Goal: Information Seeking & Learning: Learn about a topic

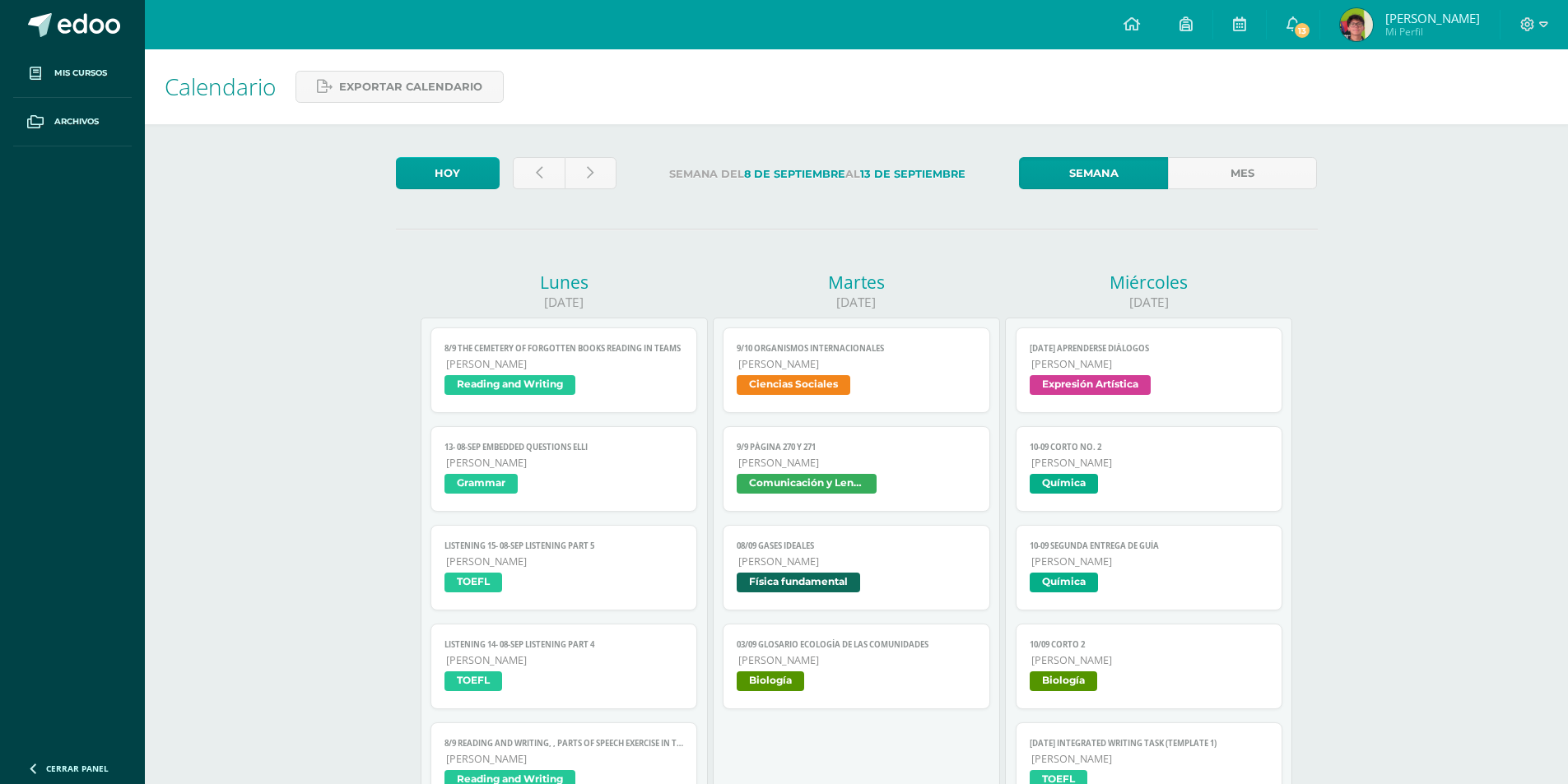
click at [542, 175] on link at bounding box center [539, 173] width 52 height 32
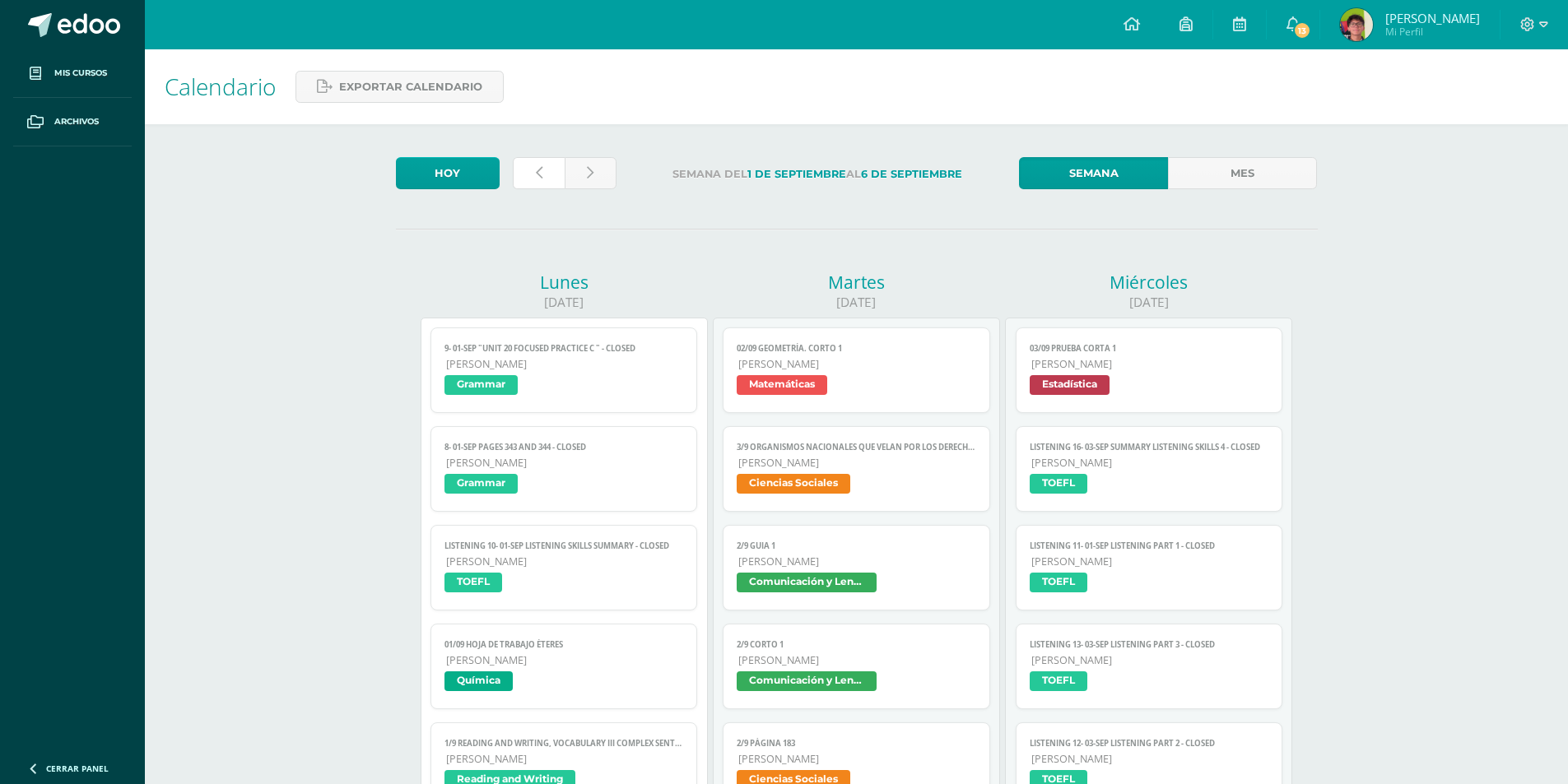
click at [542, 175] on link at bounding box center [539, 173] width 52 height 32
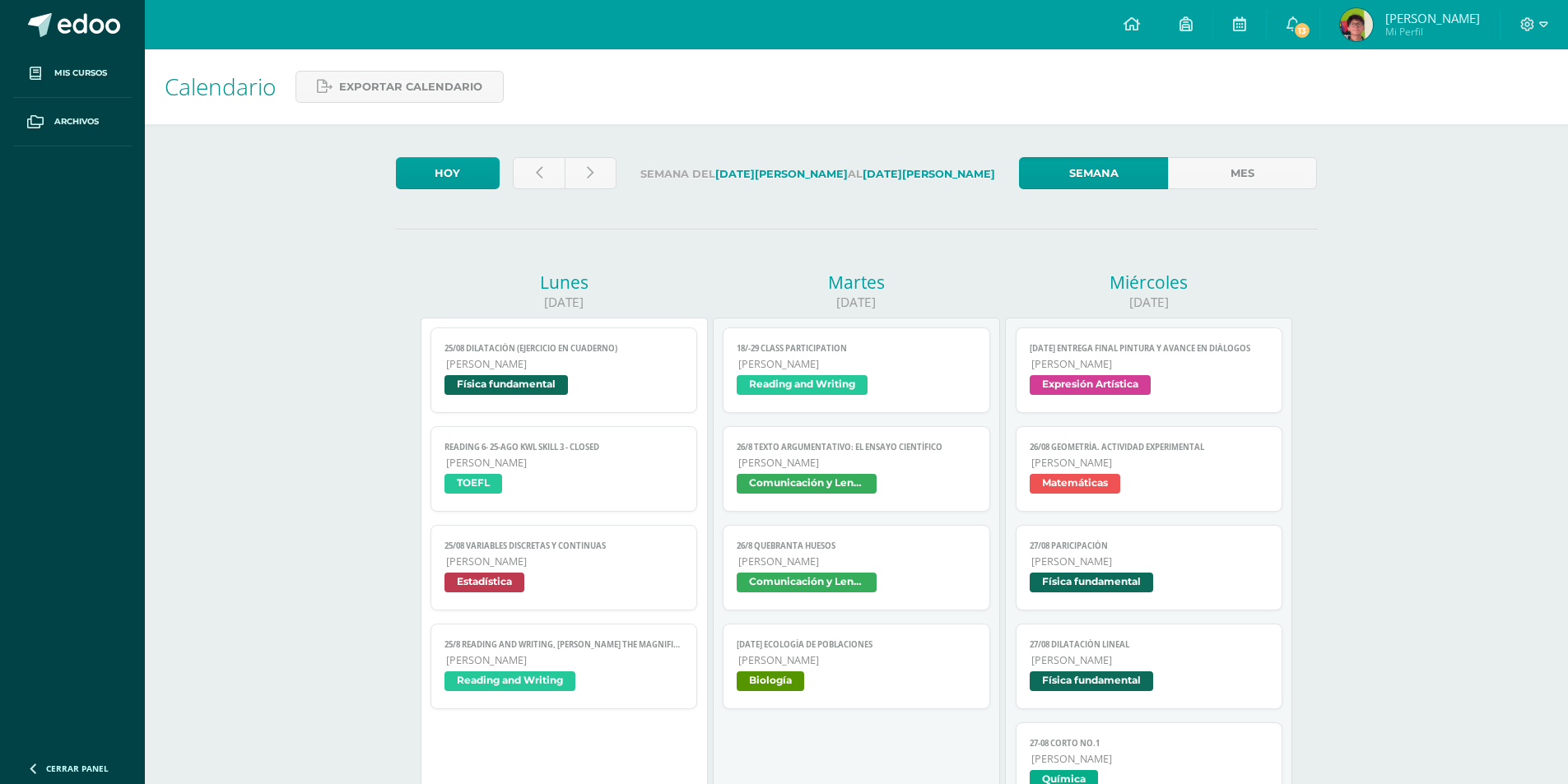
click at [1094, 458] on span "[PERSON_NAME]" at bounding box center [1150, 463] width 238 height 14
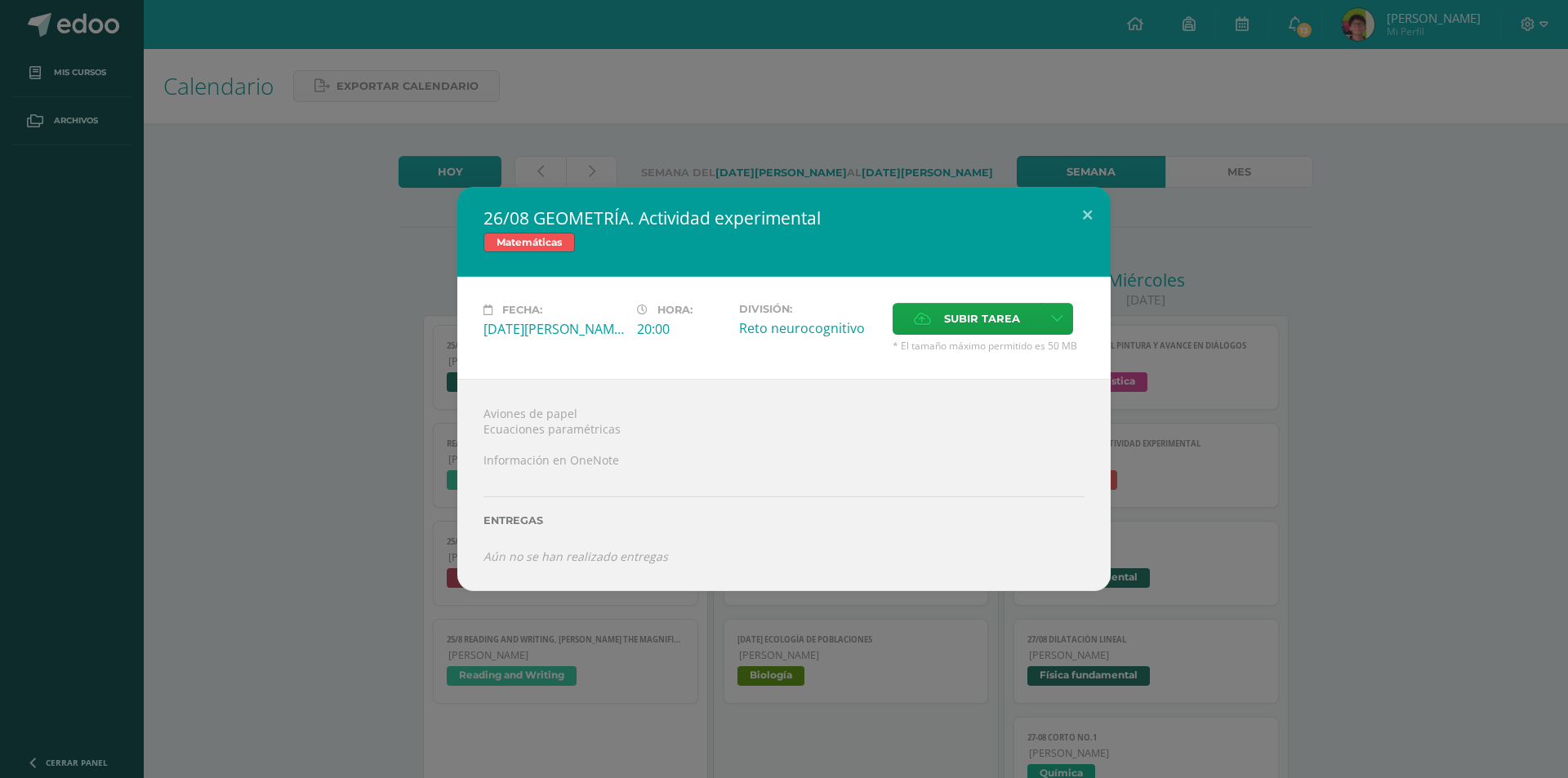
click at [95, 310] on div "26/08 GEOMETRÍA. Actividad experimental Matemáticas Fecha: Miércoles 27 de Agos…" at bounding box center [783, 389] width 1555 height 403
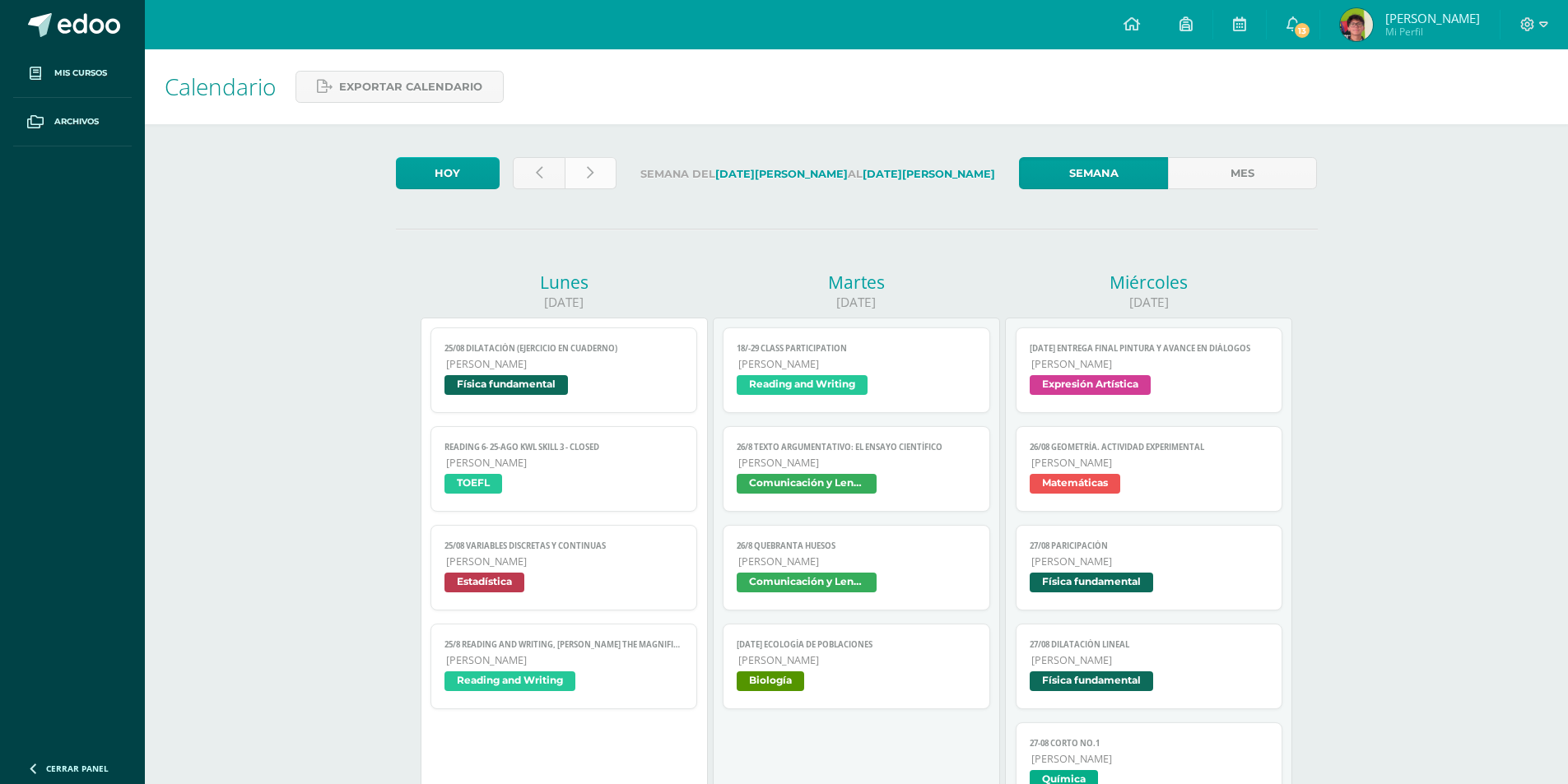
click at [601, 175] on link at bounding box center [590, 173] width 52 height 32
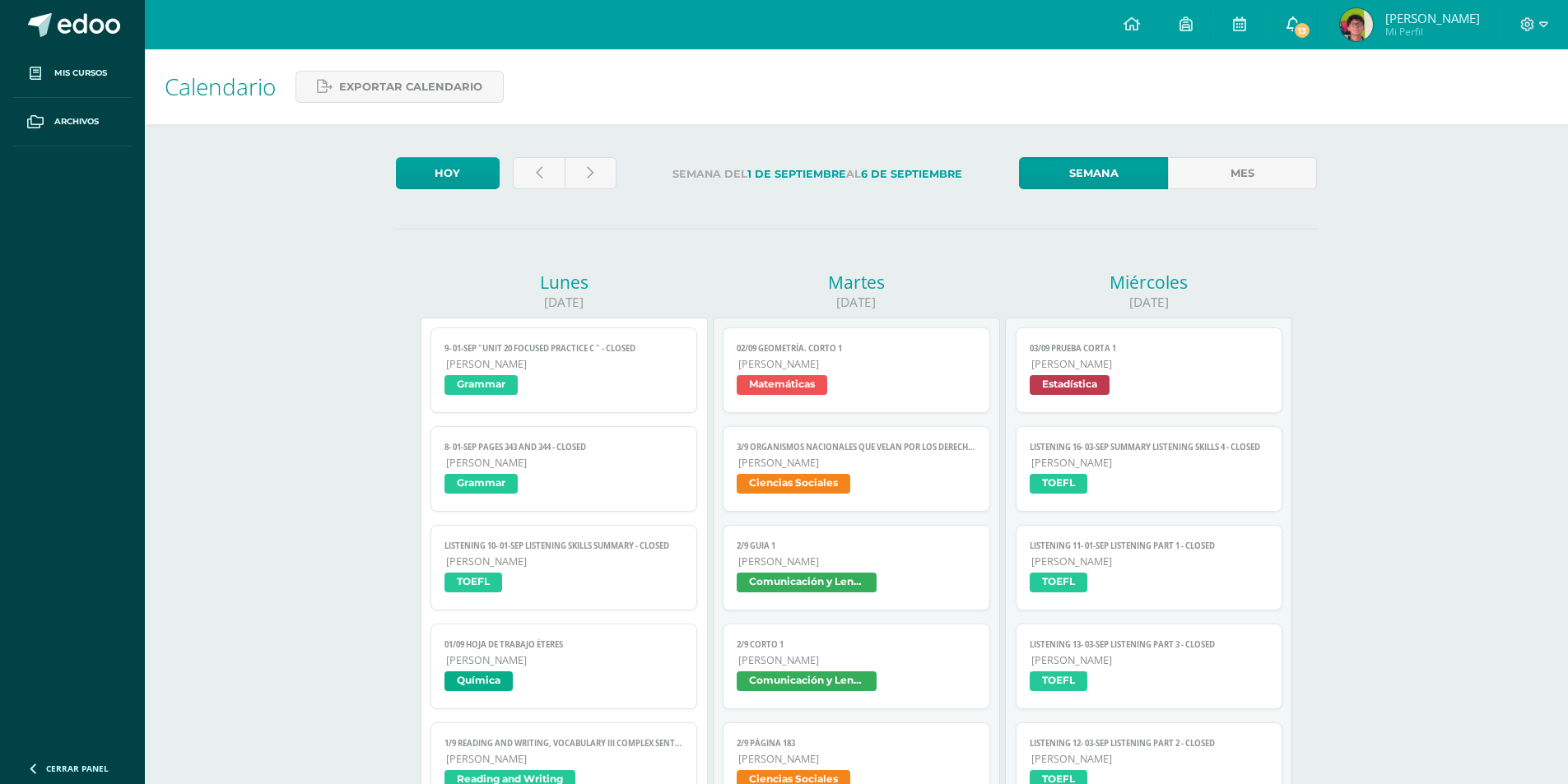
click at [1311, 38] on span "13" at bounding box center [1302, 30] width 18 height 18
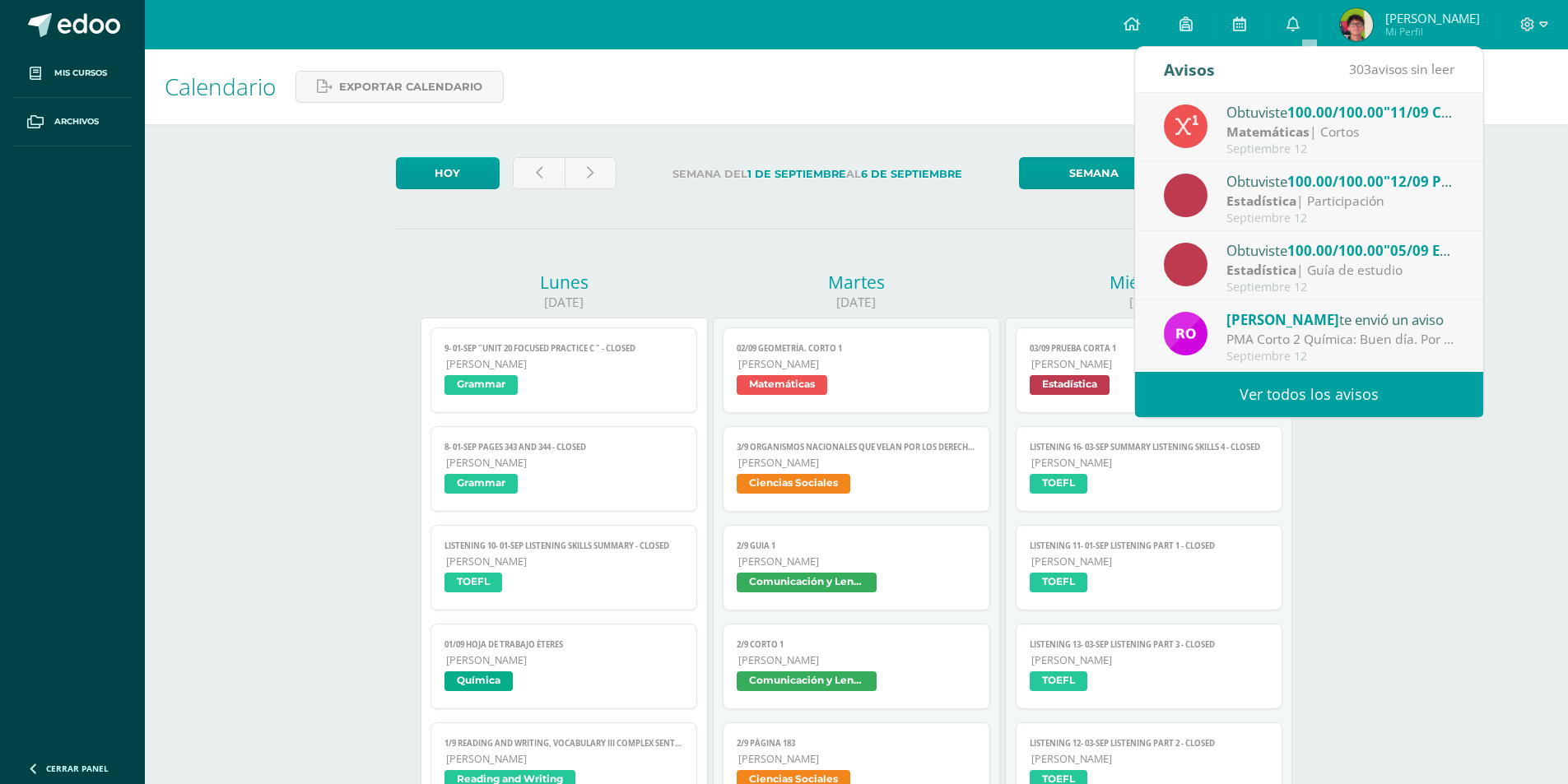
click at [1279, 136] on strong "Matemáticas" at bounding box center [1268, 131] width 83 height 18
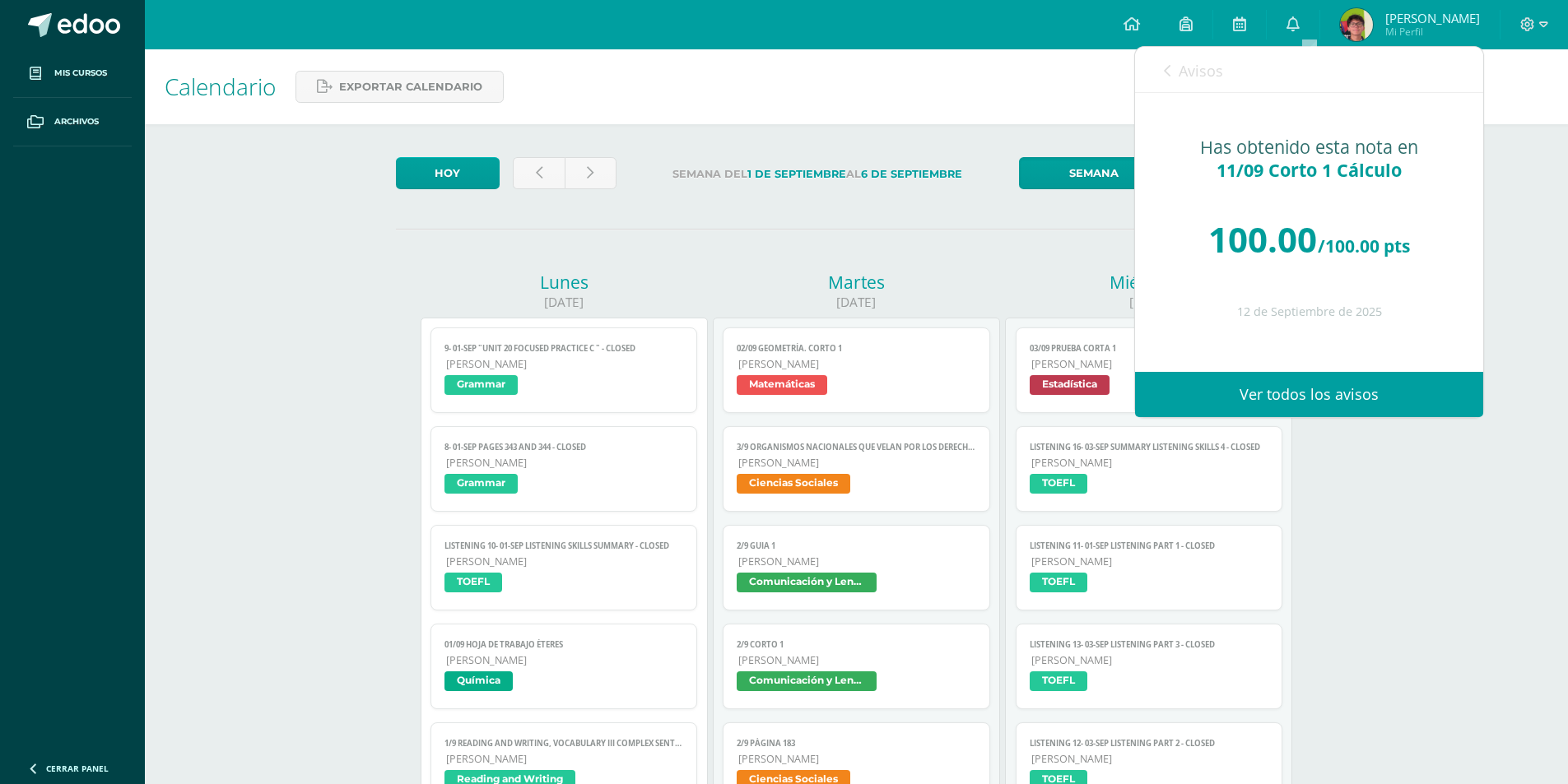
click at [1176, 79] on link "Avisos" at bounding box center [1193, 70] width 59 height 47
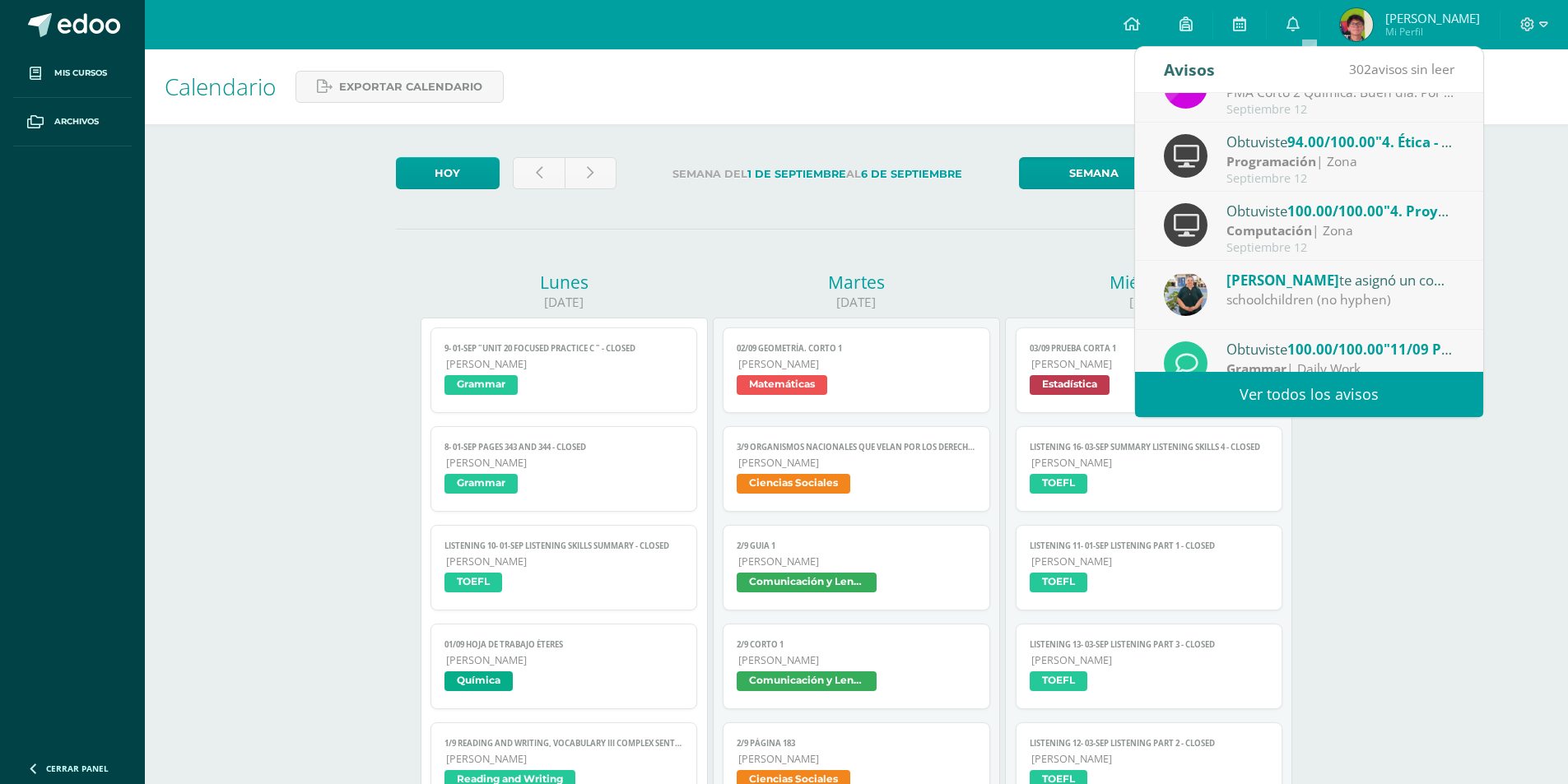
scroll to position [165, 0]
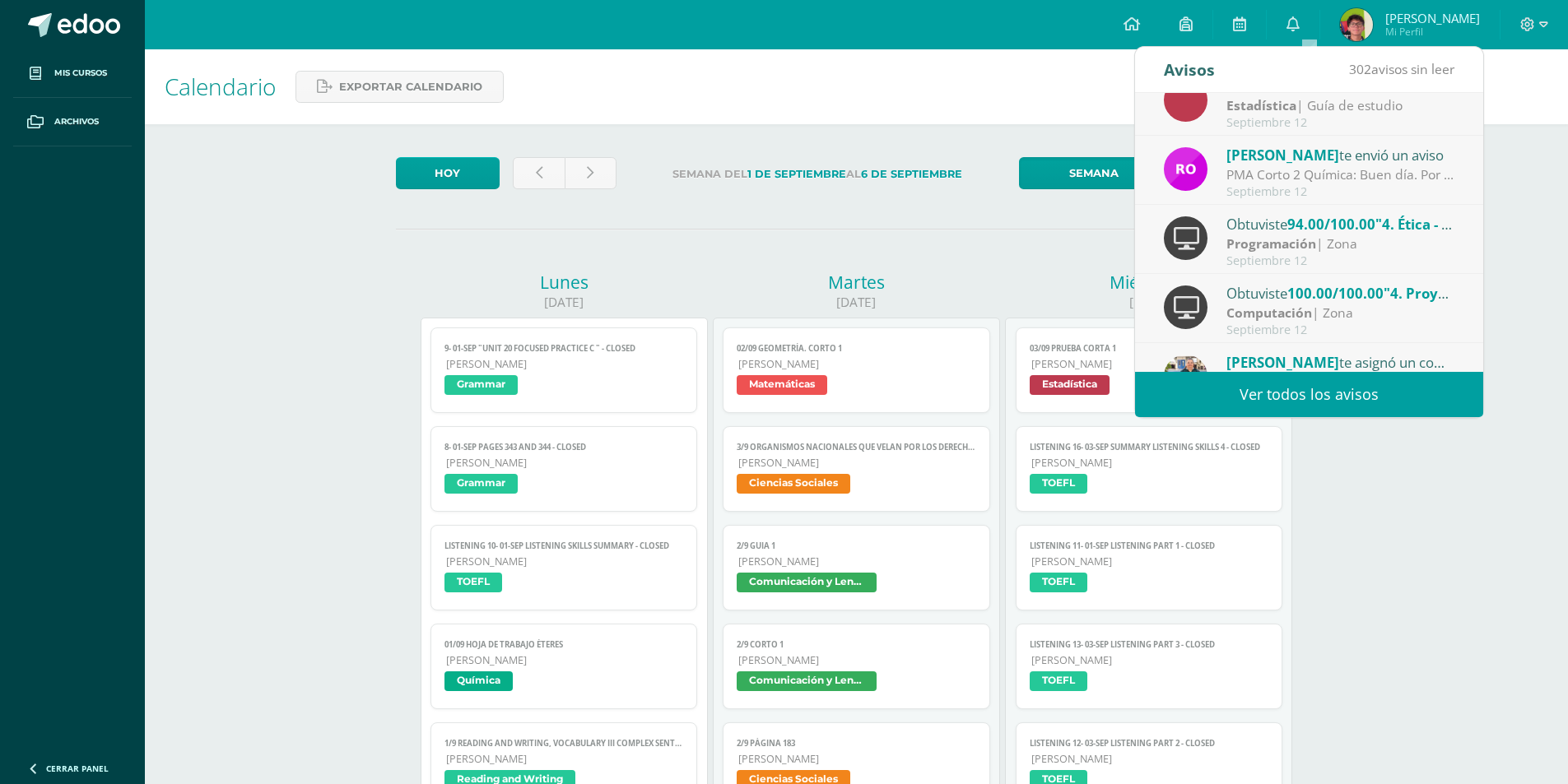
click at [1232, 180] on div "PMA Corto 2 Química: Buen día. Por este medio me comunico con usted para dar a …" at bounding box center [1341, 175] width 229 height 19
click at [1264, 174] on div "PMA Corto 2 Química: Buen día. Por este medio me comunico con usted para dar a …" at bounding box center [1341, 175] width 229 height 19
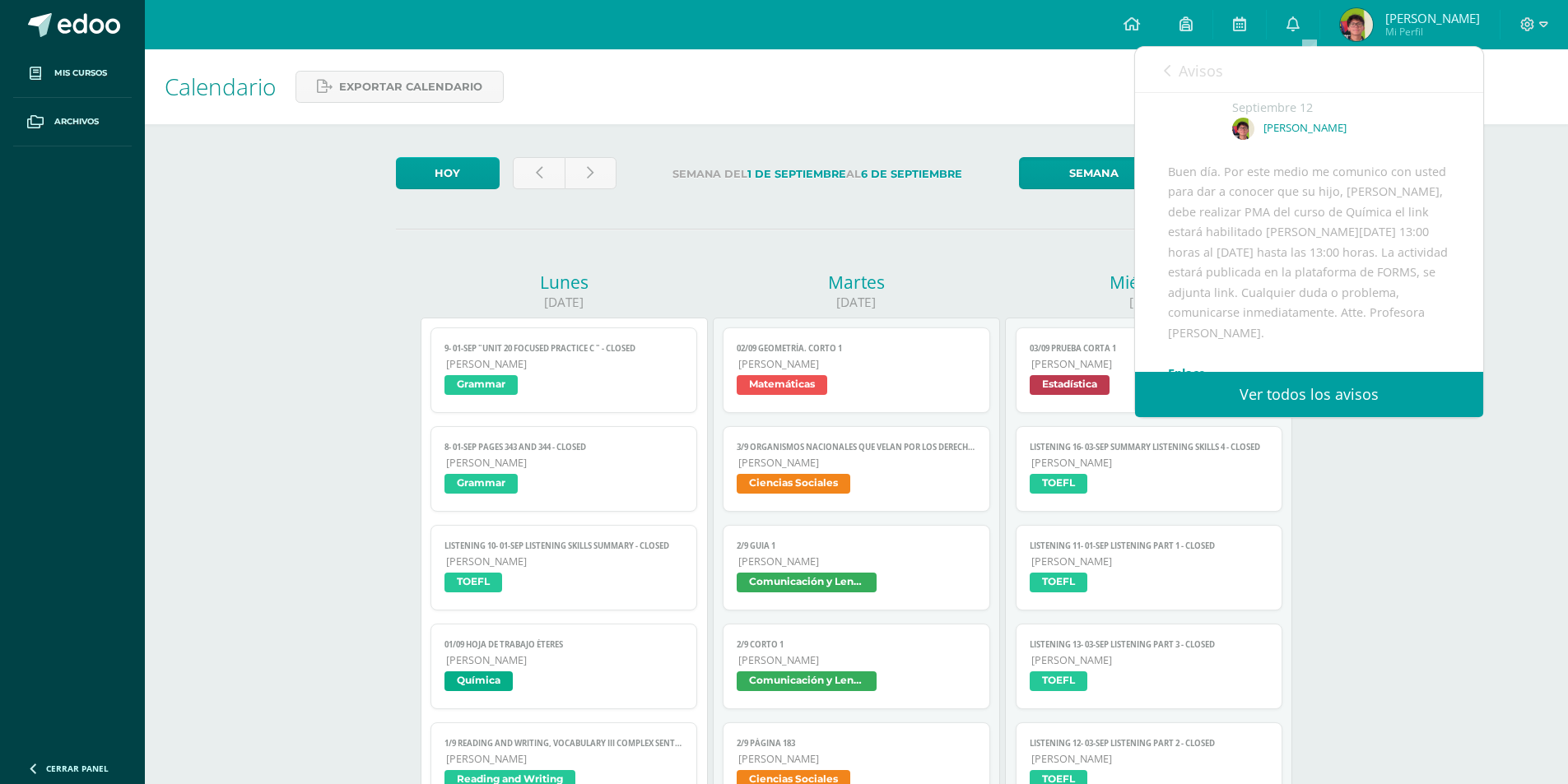
scroll to position [0, 0]
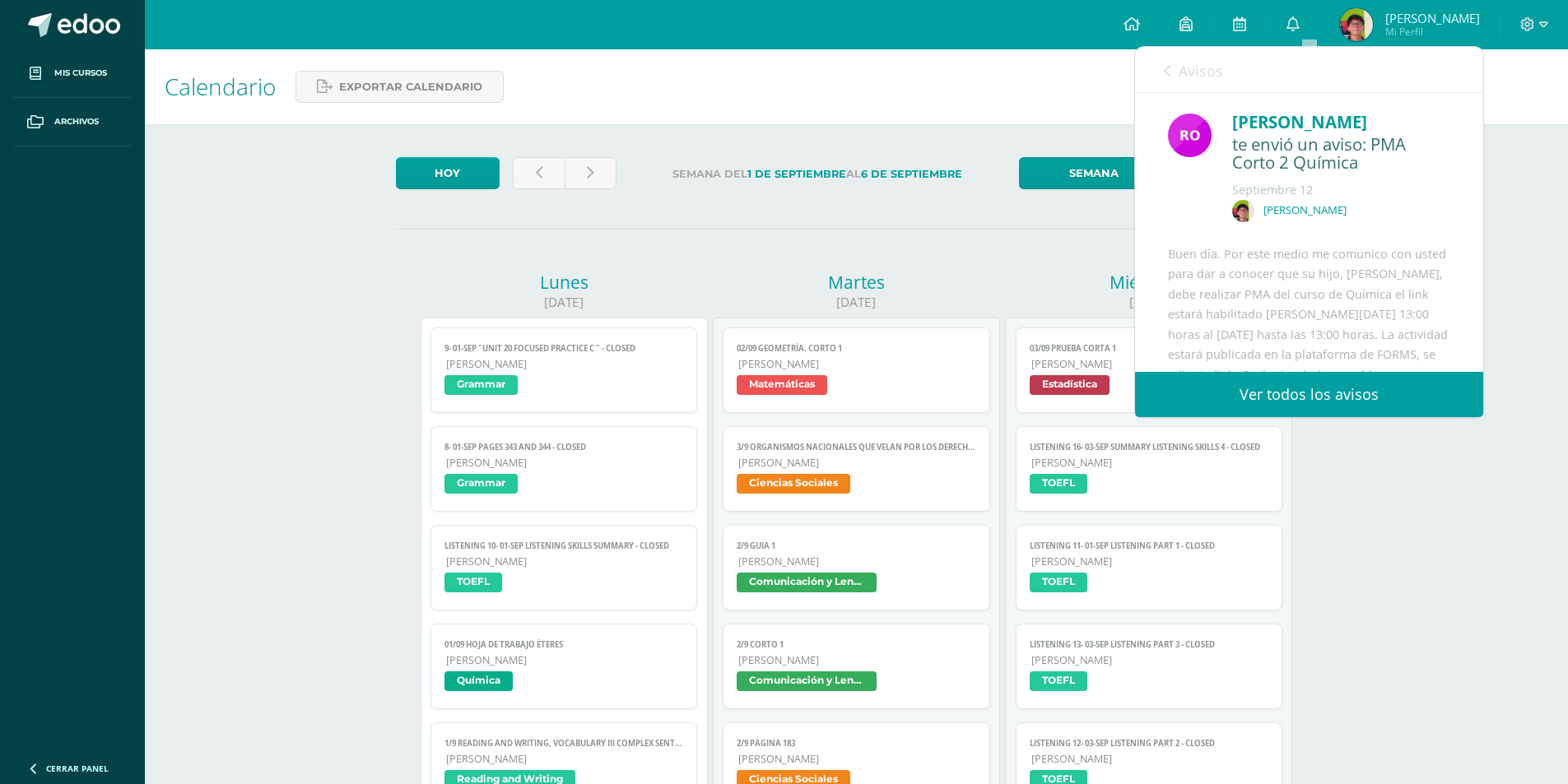
click at [1181, 75] on span "Avisos" at bounding box center [1201, 70] width 45 height 19
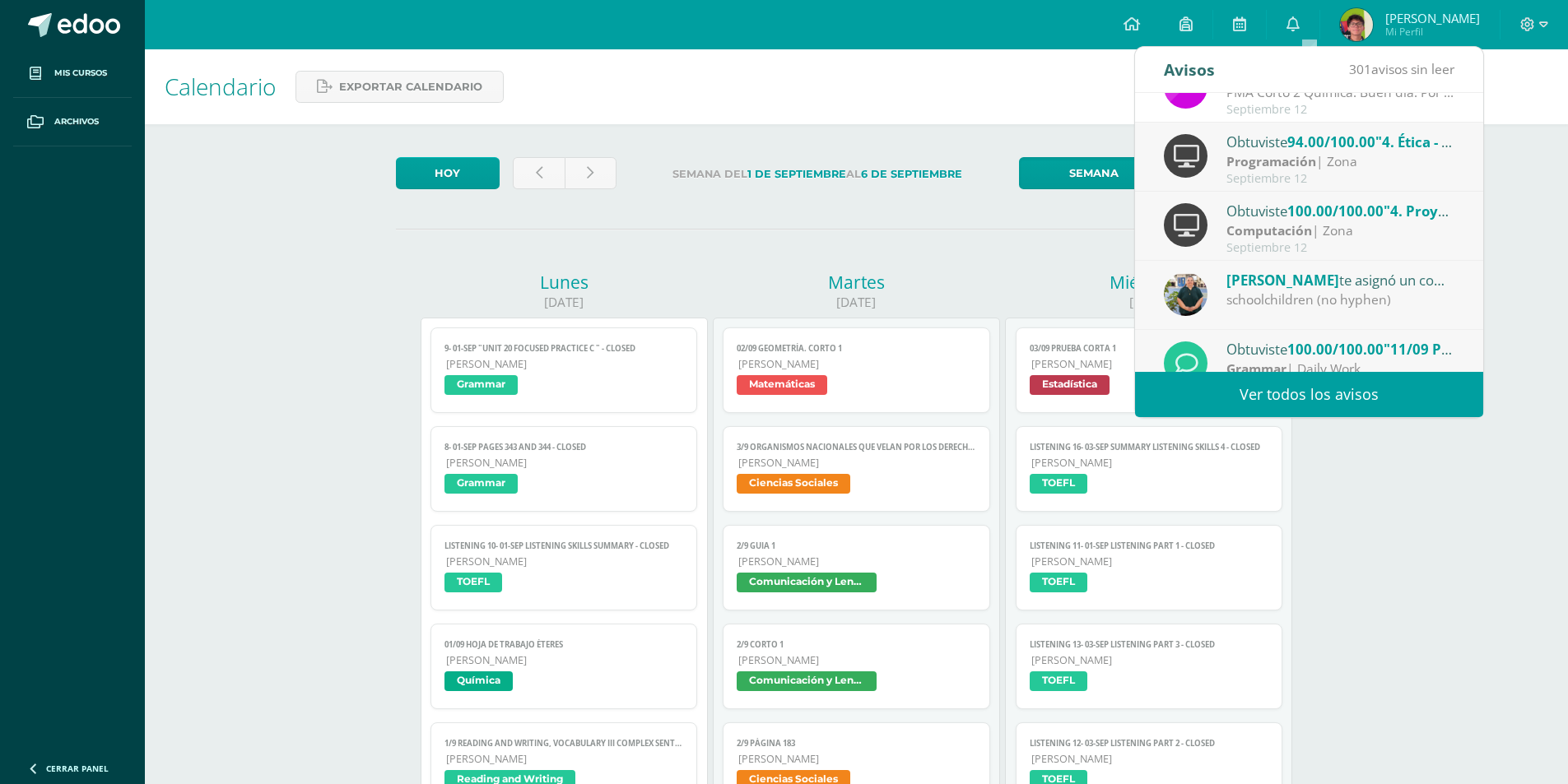
scroll to position [274, 0]
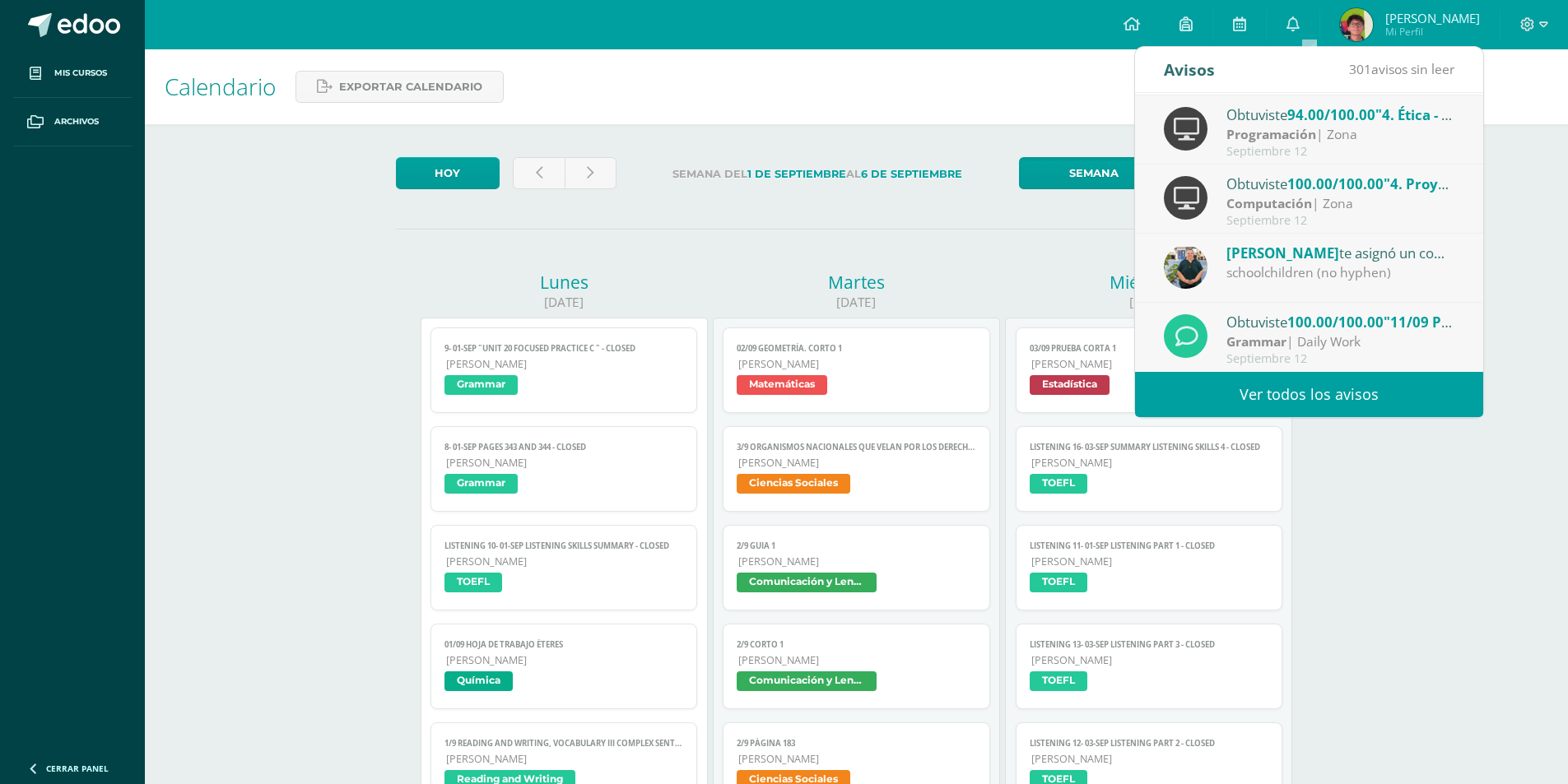
click at [1277, 250] on span "[PERSON_NAME]" at bounding box center [1283, 253] width 113 height 19
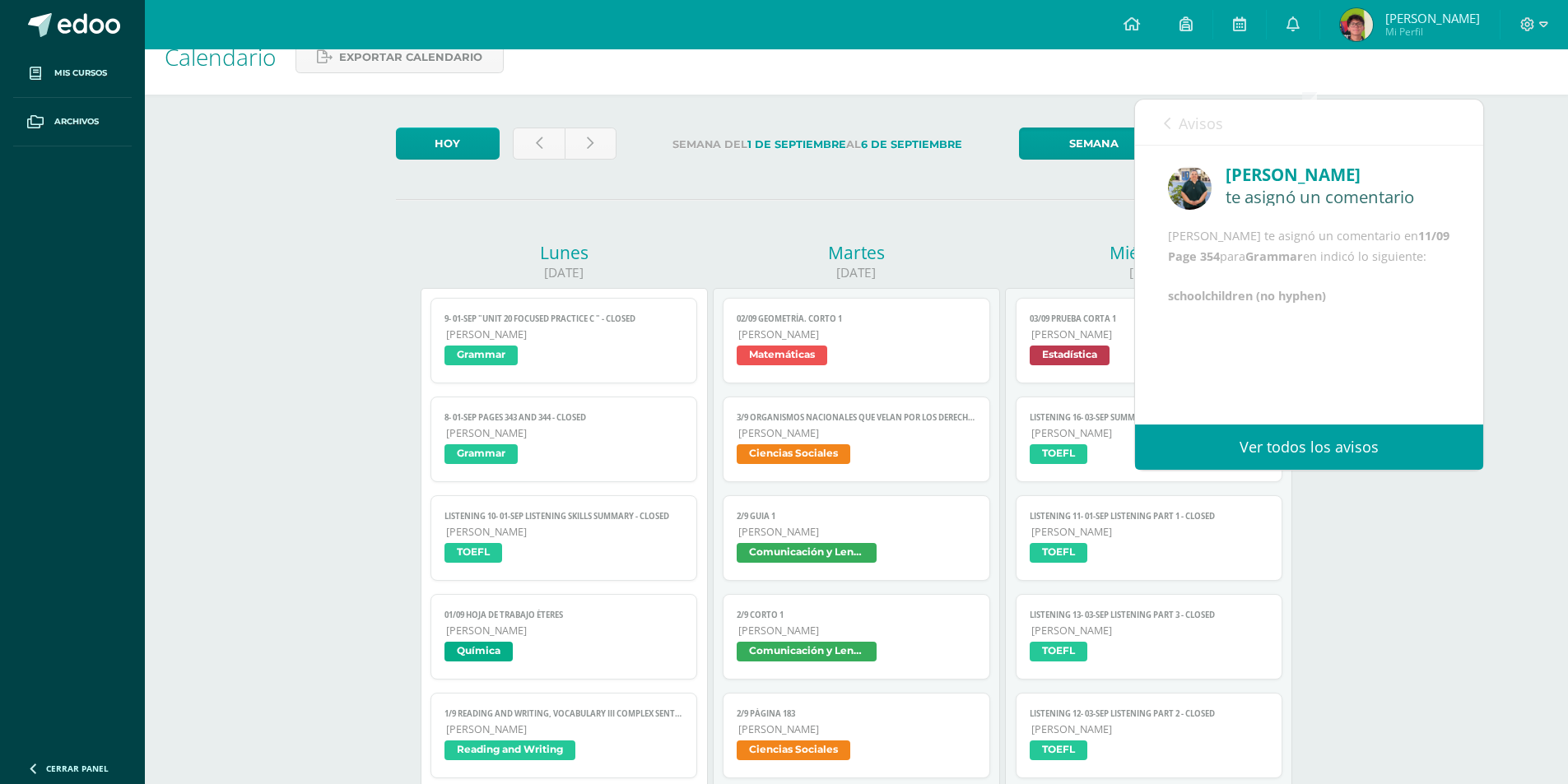
scroll to position [0, 0]
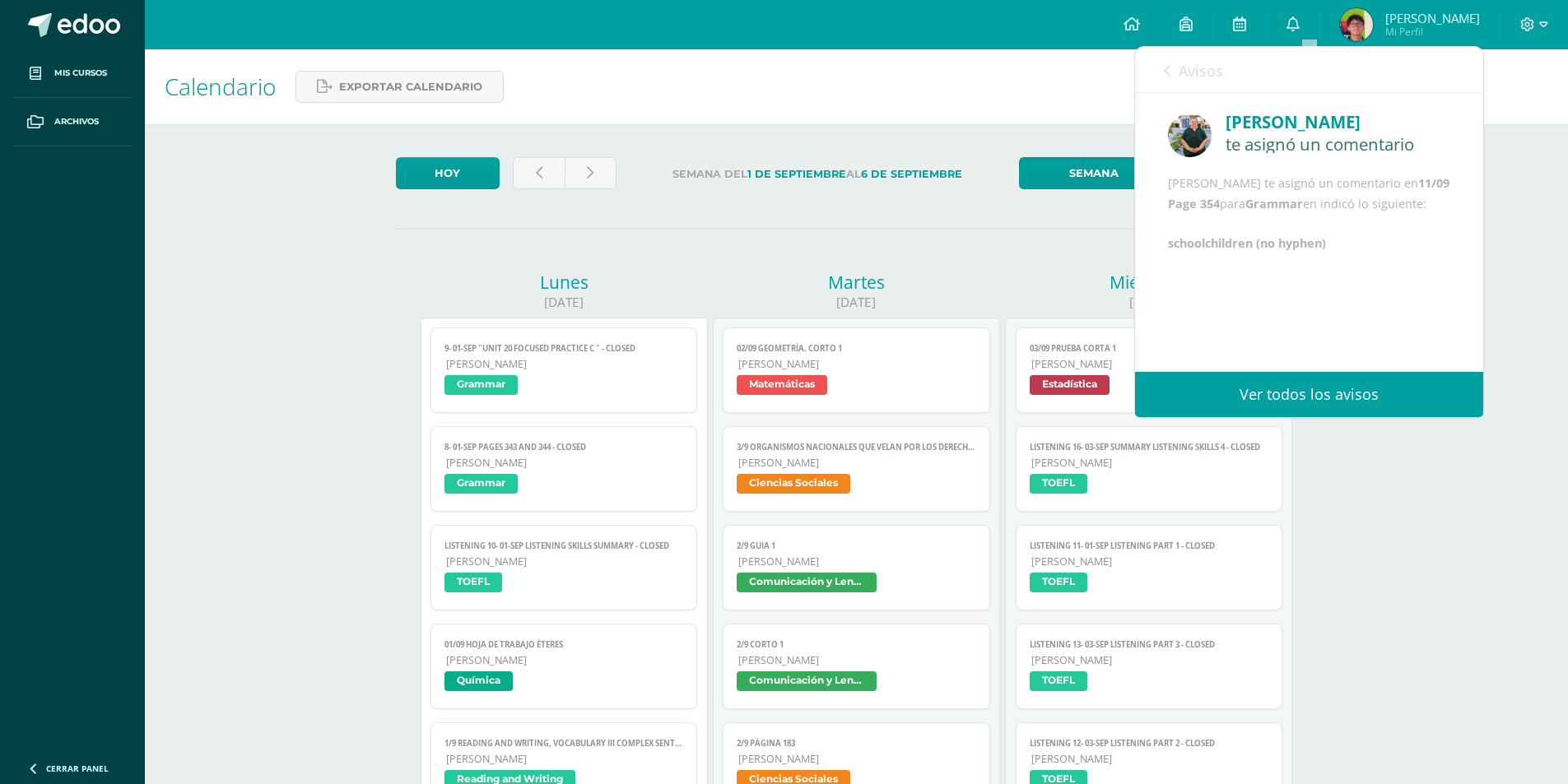
click at [1192, 77] on span "Avisos" at bounding box center [1201, 70] width 45 height 19
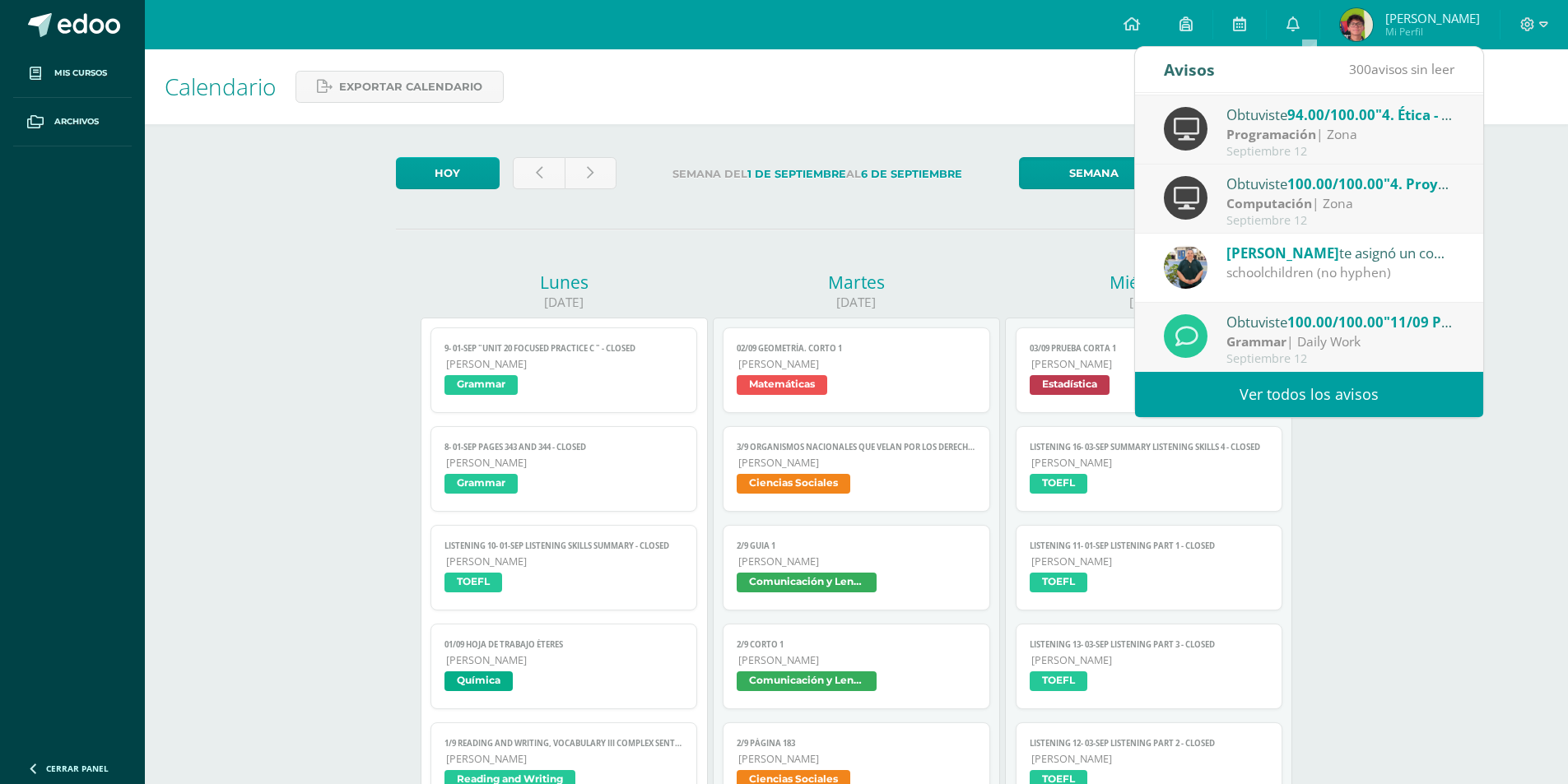
click at [1253, 384] on link "Ver todos los avisos" at bounding box center [1309, 394] width 348 height 45
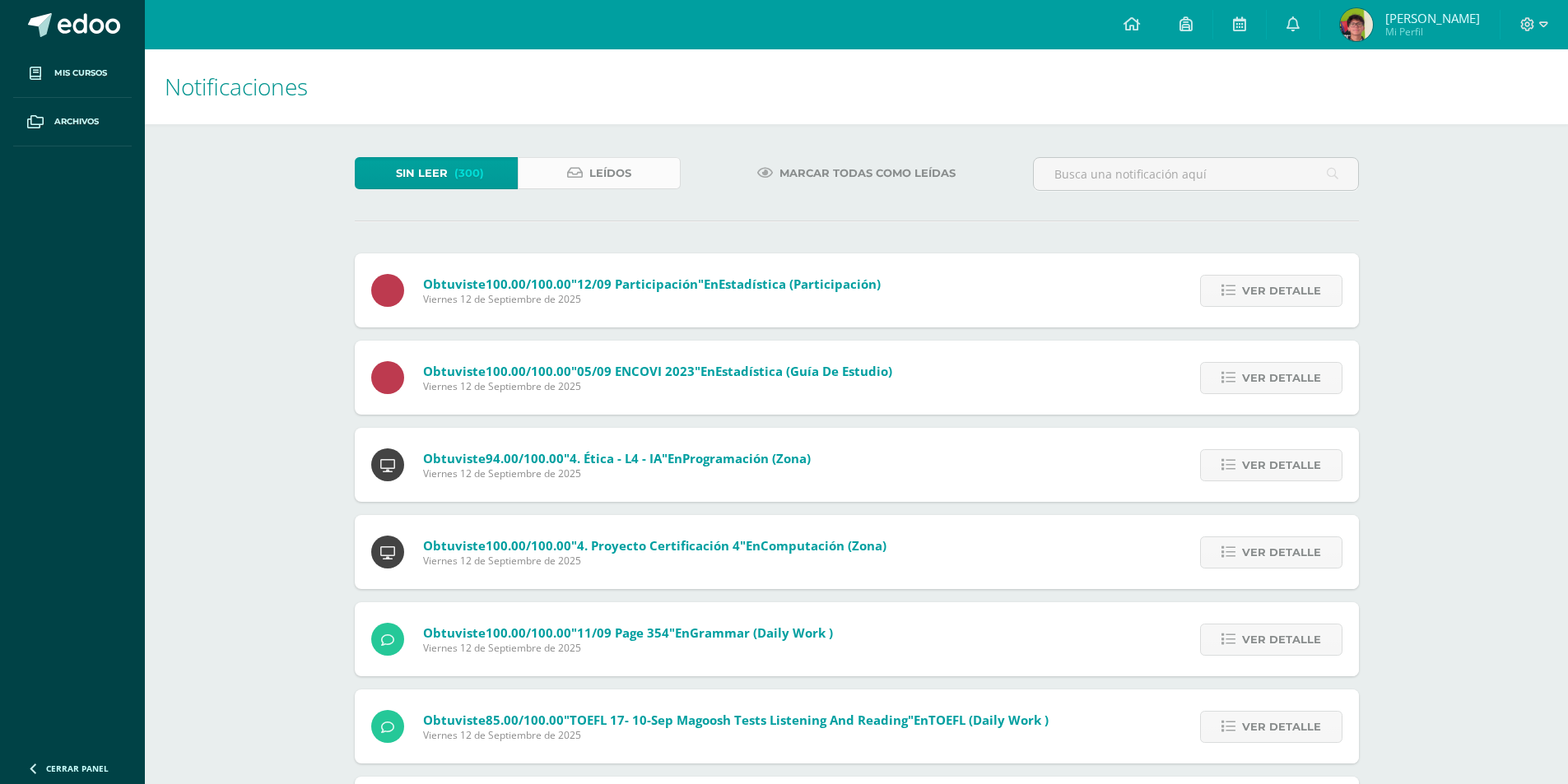
click at [604, 163] on span "Leídos" at bounding box center [611, 173] width 42 height 31
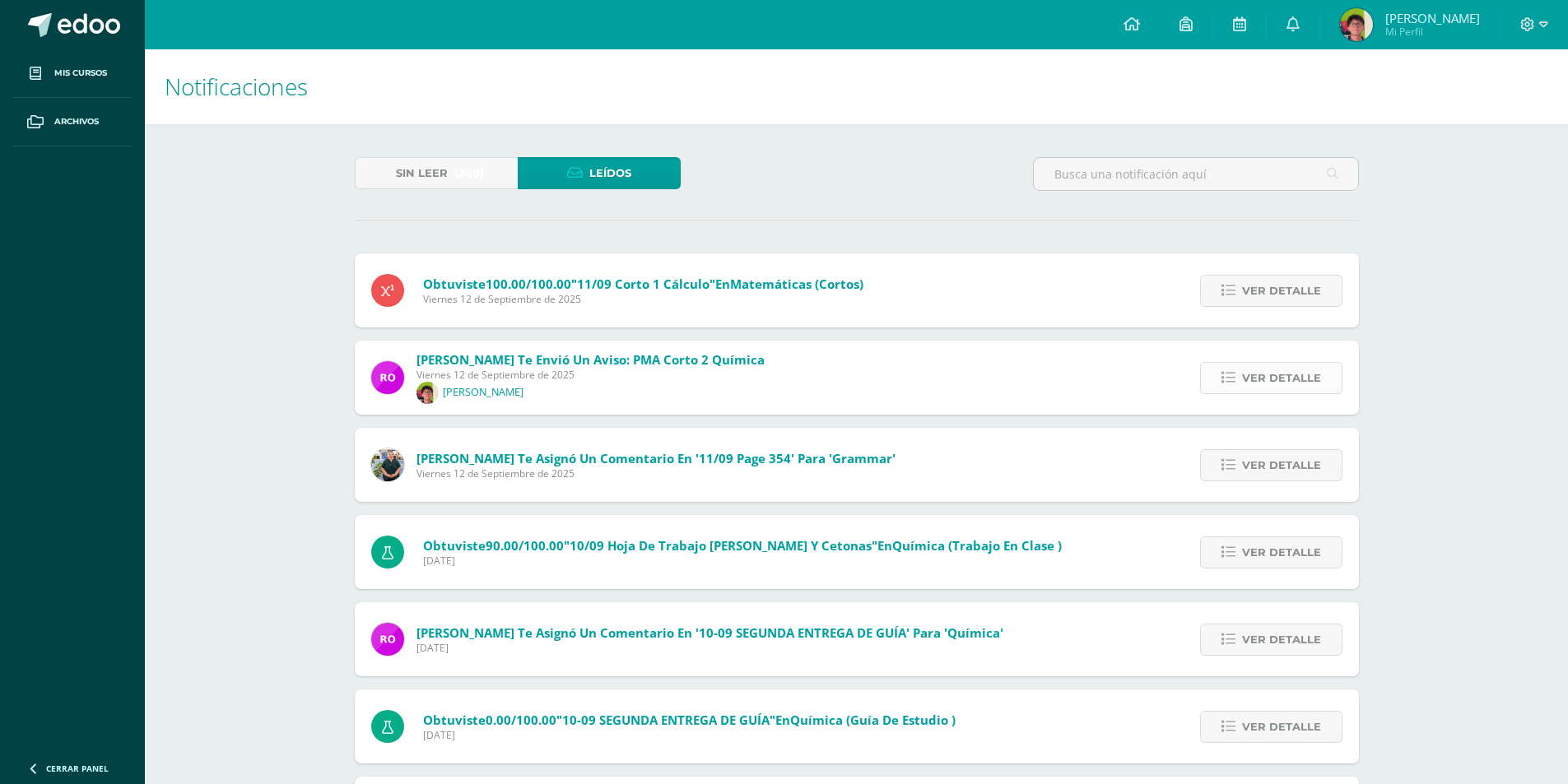
click at [1241, 377] on link "Ver detalle" at bounding box center [1271, 378] width 143 height 32
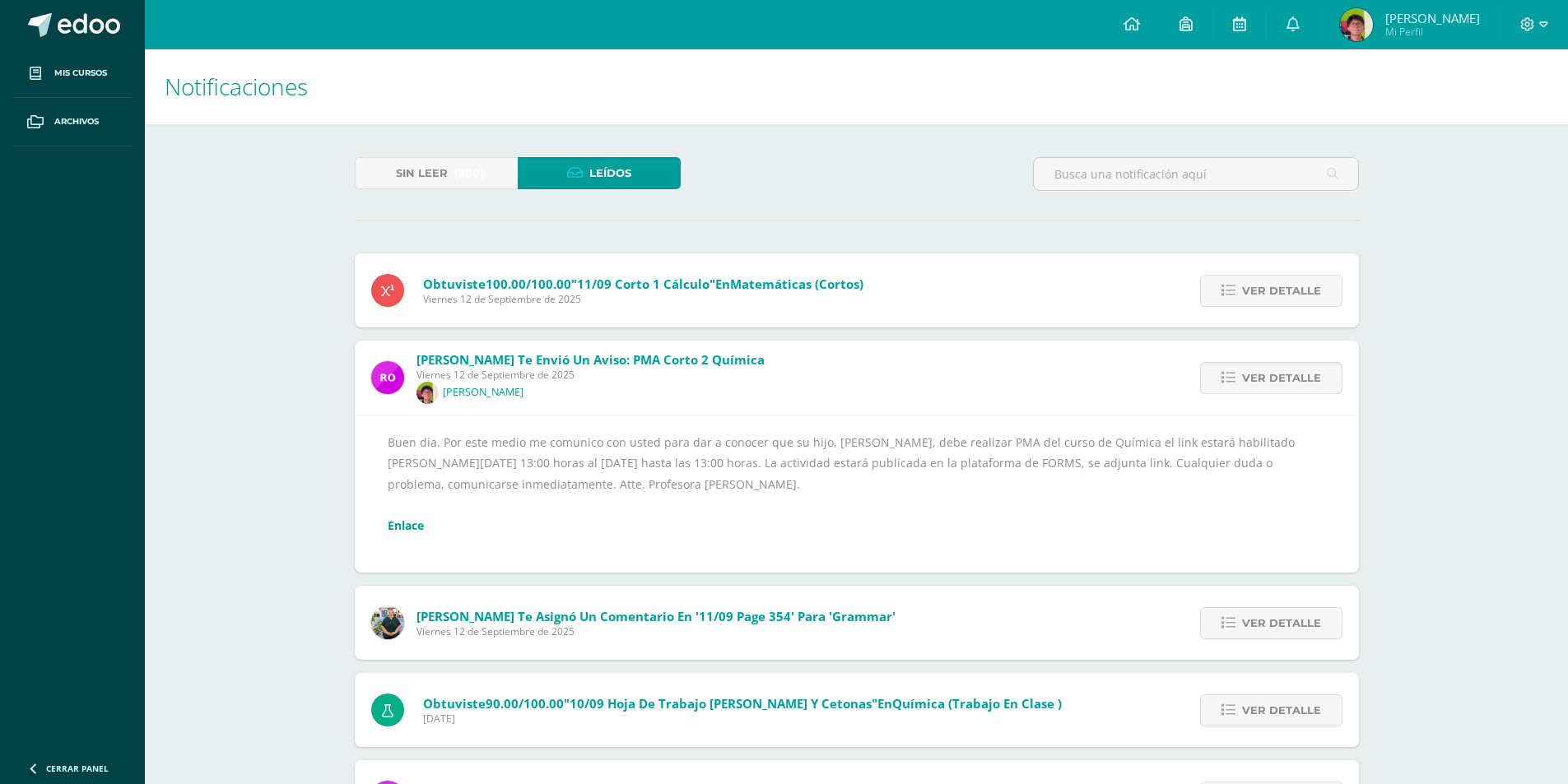
click at [414, 529] on link "Enlace" at bounding box center [406, 525] width 36 height 16
click at [1140, 23] on icon at bounding box center [1132, 24] width 17 height 15
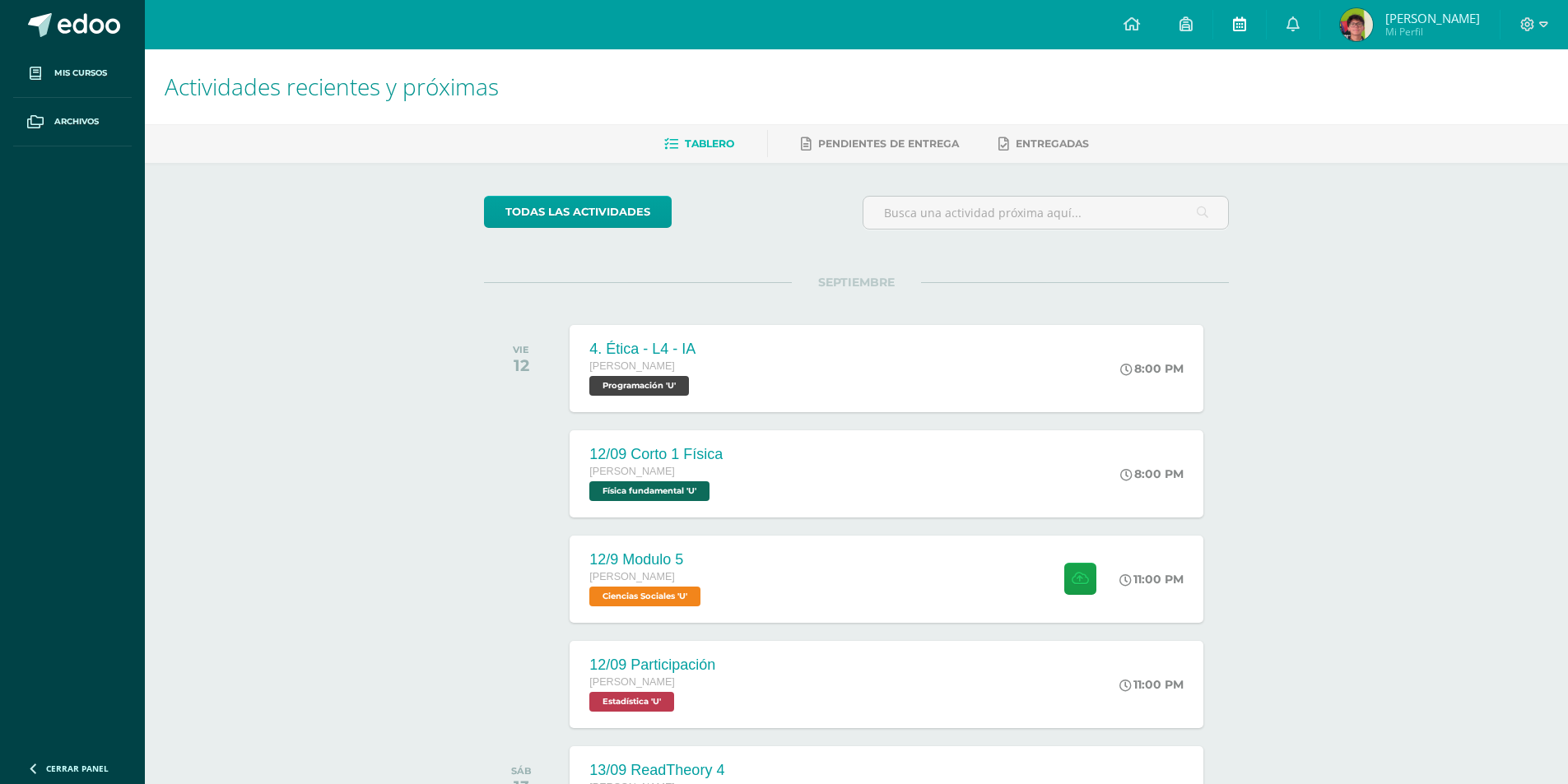
click at [1250, 11] on link at bounding box center [1240, 25] width 53 height 49
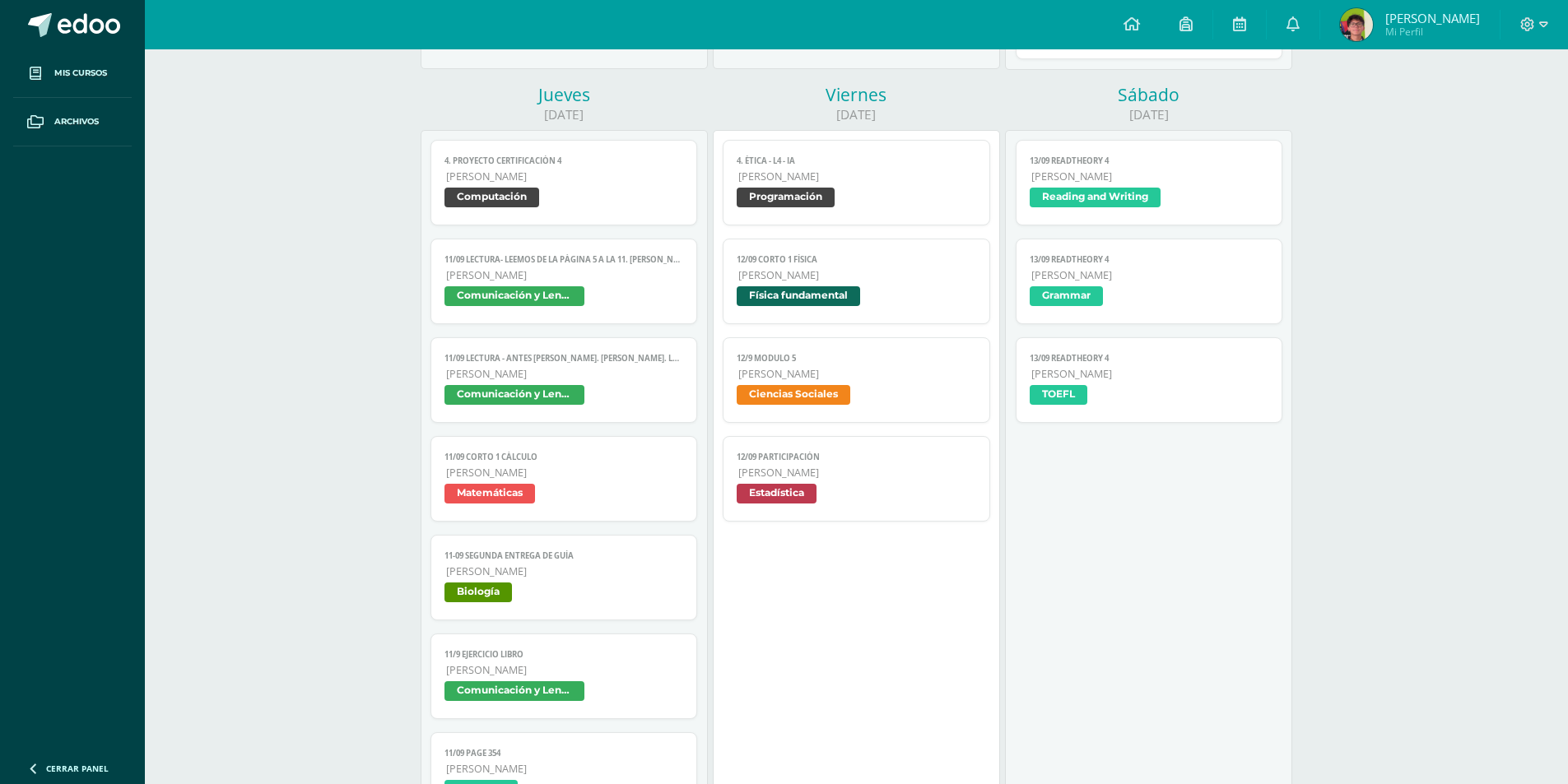
scroll to position [987, 0]
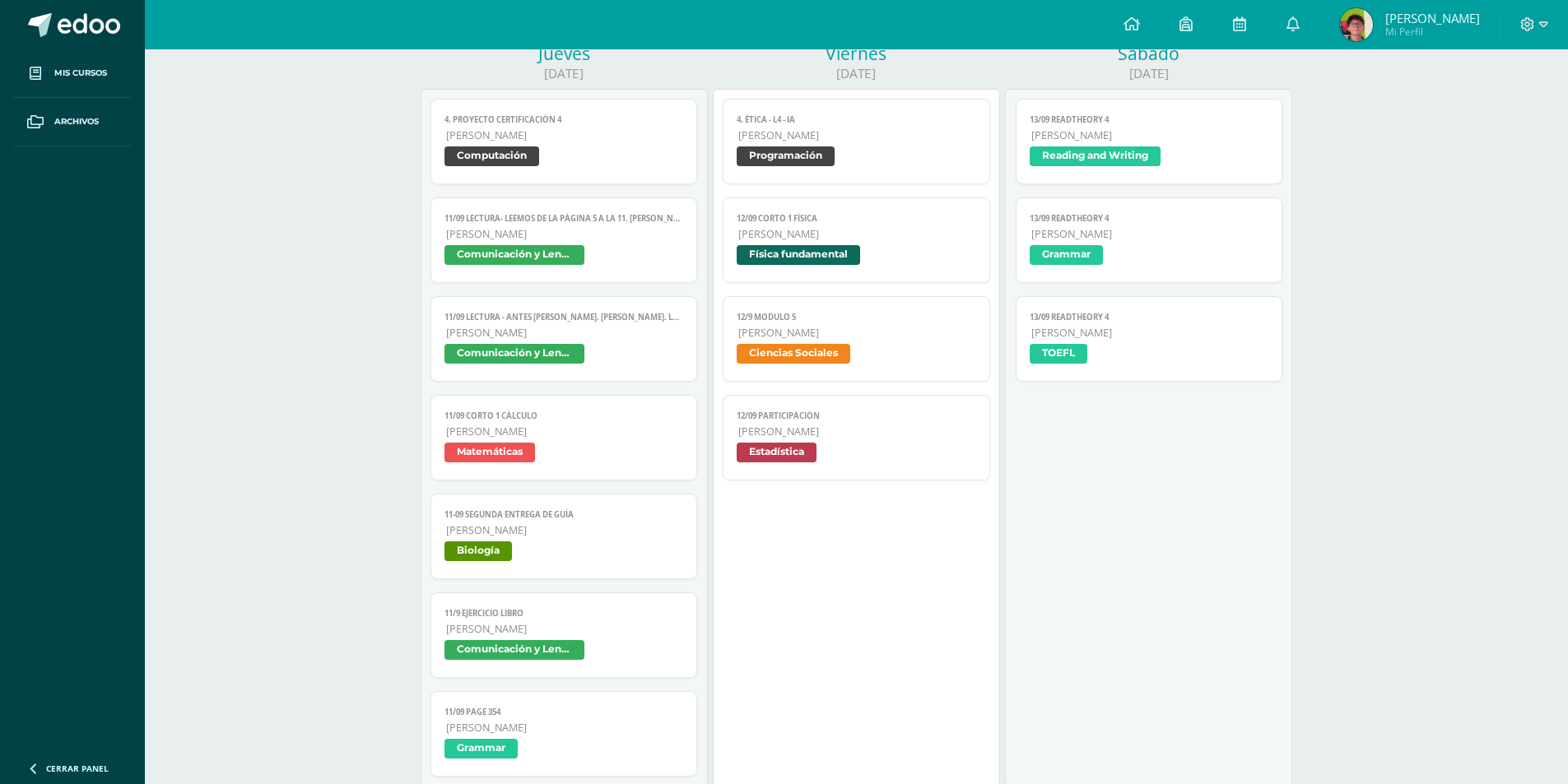
click at [898, 464] on span "Estadística" at bounding box center [856, 454] width 239 height 24
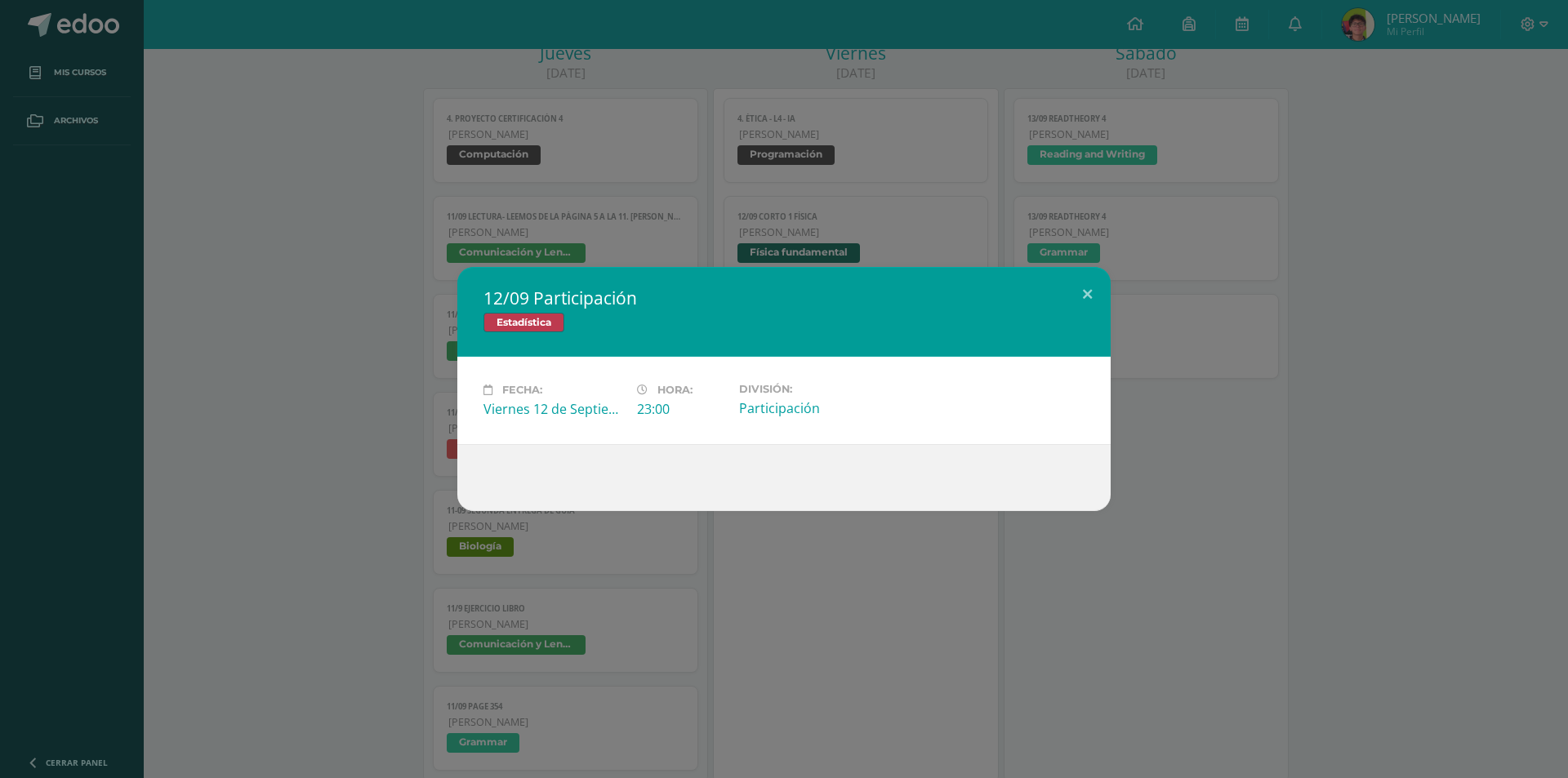
click at [1145, 430] on div "12/09 Participación Estadística Fecha: Viernes 12 de Septiembre Hora: 23:00 Div…" at bounding box center [783, 389] width 1555 height 244
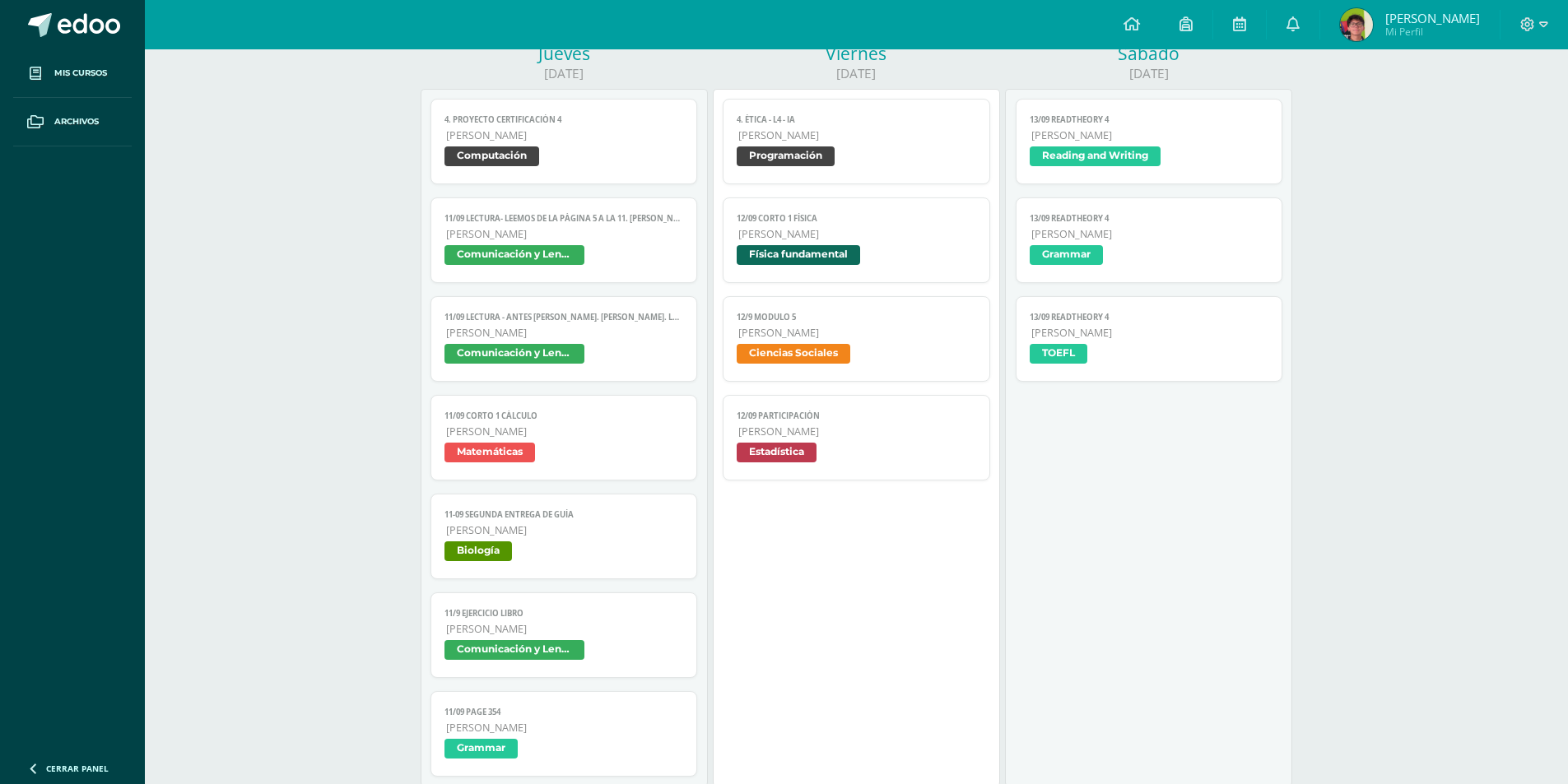
click at [863, 344] on span "Ciencias Sociales" at bounding box center [856, 355] width 239 height 24
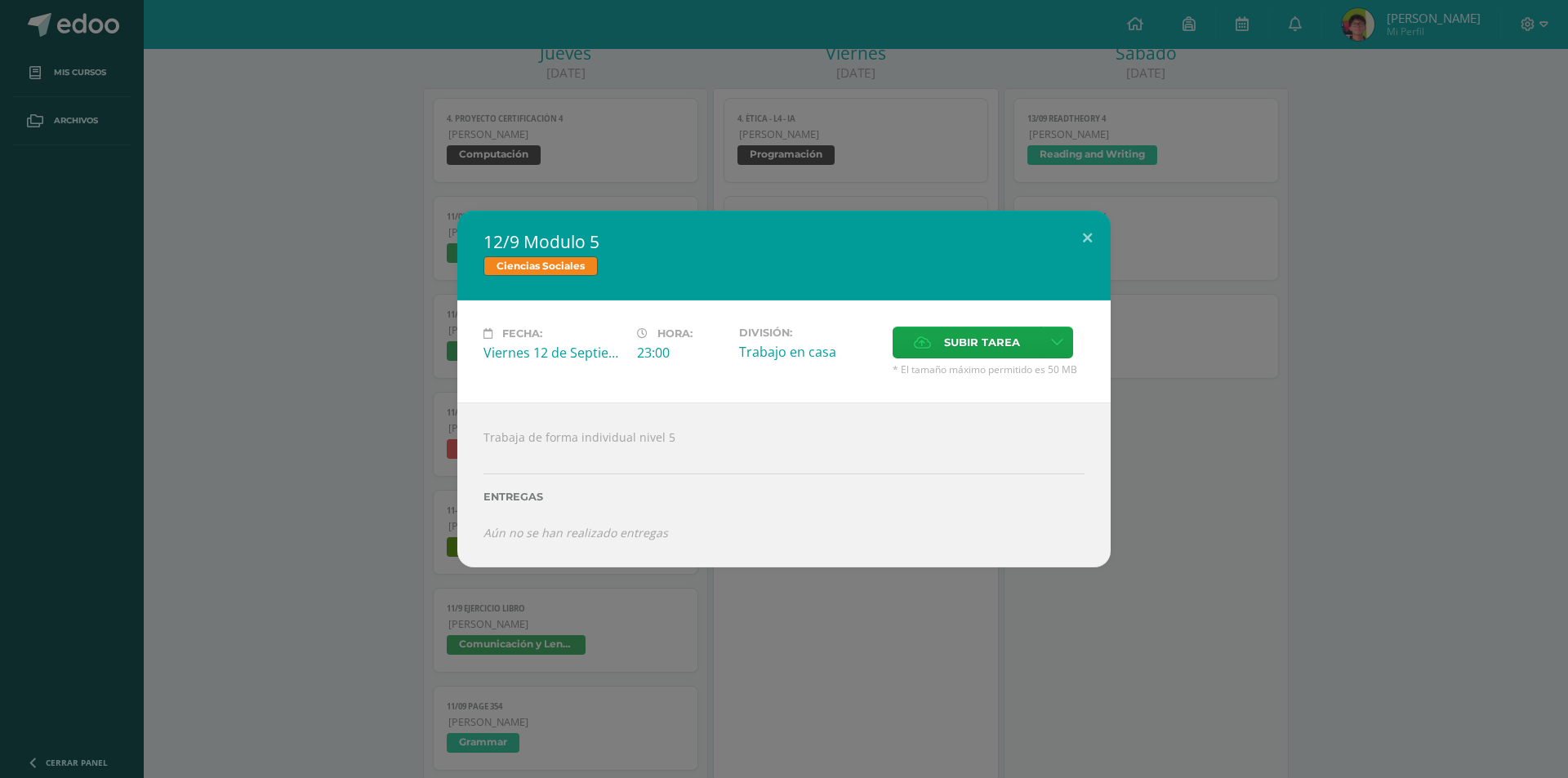
click at [1235, 352] on div "12/9 Modulo 5 Ciencias Sociales Fecha: Viernes 12 de Septiembre Hora: 23:00 Div…" at bounding box center [783, 389] width 1555 height 357
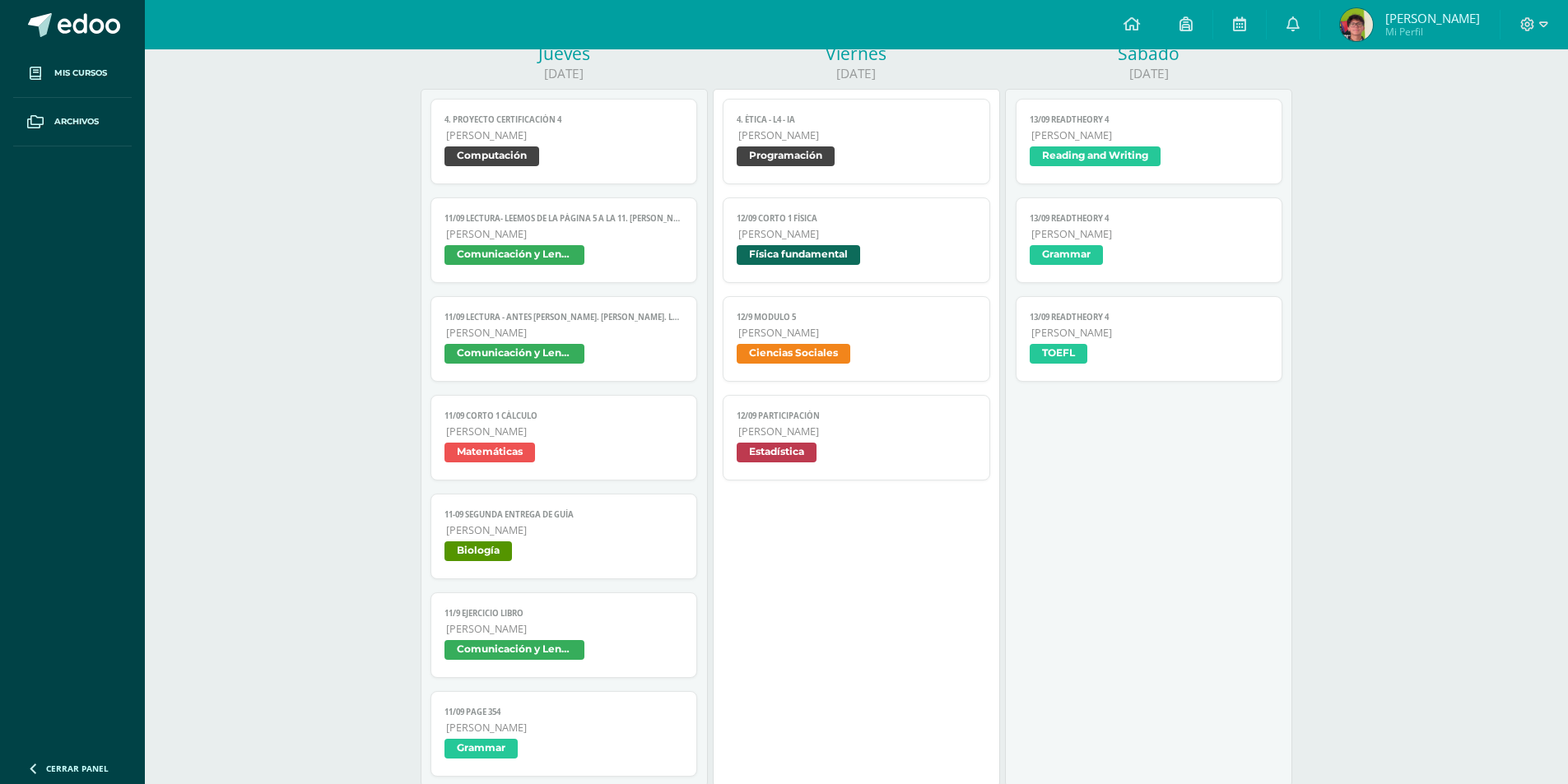
click at [920, 244] on link "12/09 Corto 1 Física Quinto Bachillerato Física fundamental" at bounding box center [856, 239] width 267 height 85
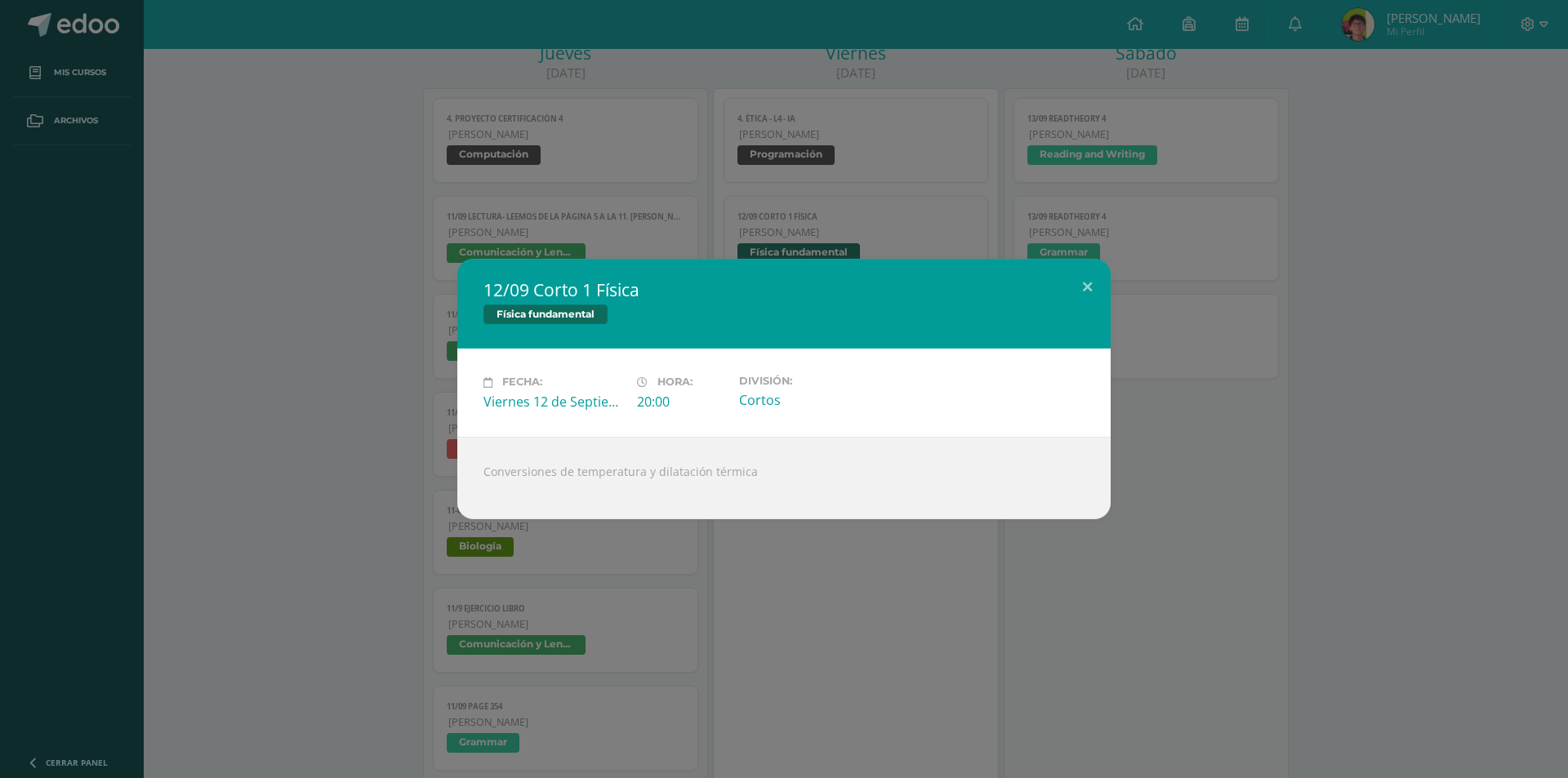
click at [800, 19] on div "12/09 Corto 1 Física Física fundamental Fecha: Viernes 12 de Septiembre Hora: 2…" at bounding box center [784, 389] width 1568 height 778
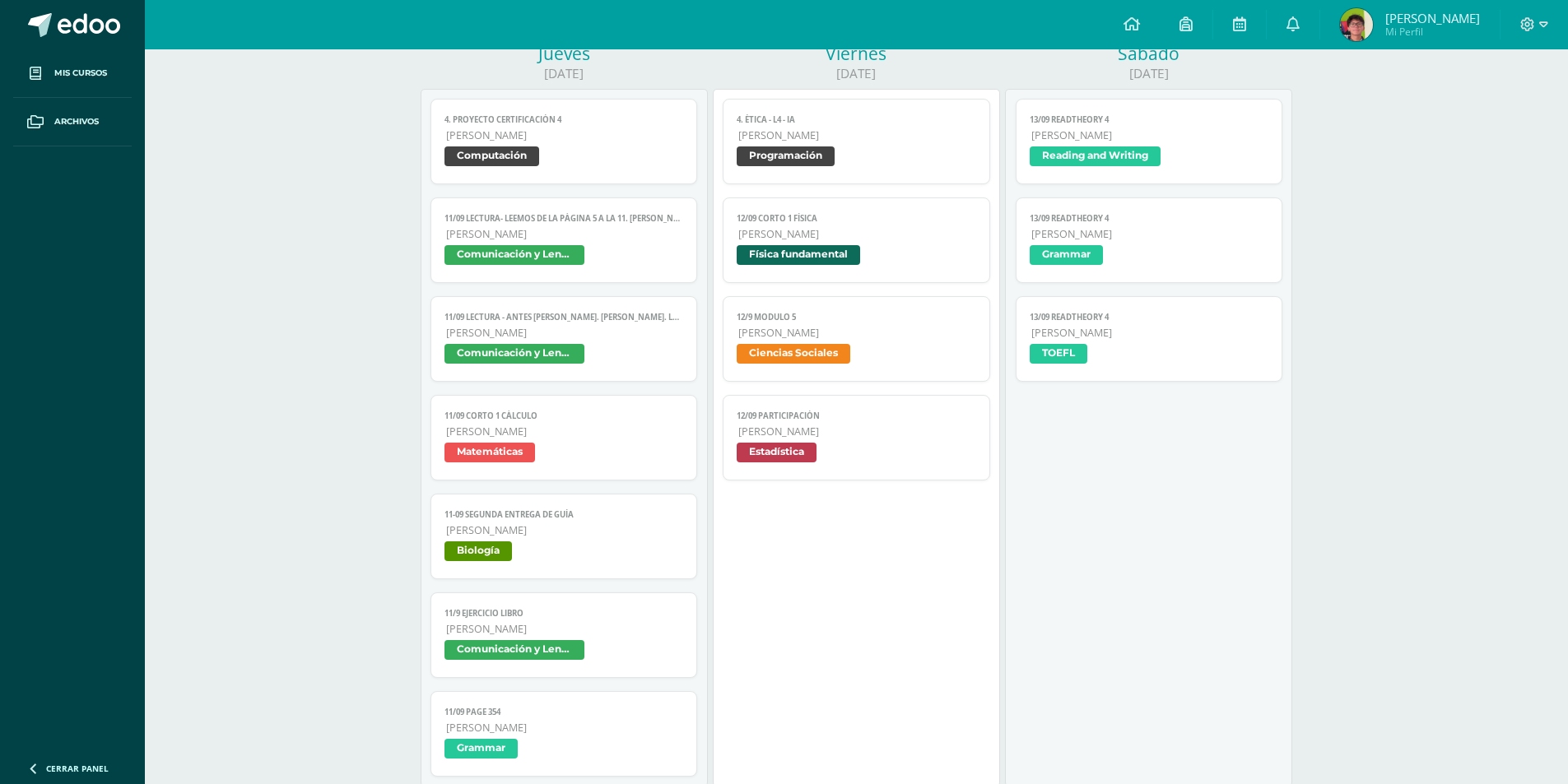
click at [842, 121] on span "4. Ética - L4 - IA" at bounding box center [856, 120] width 239 height 11
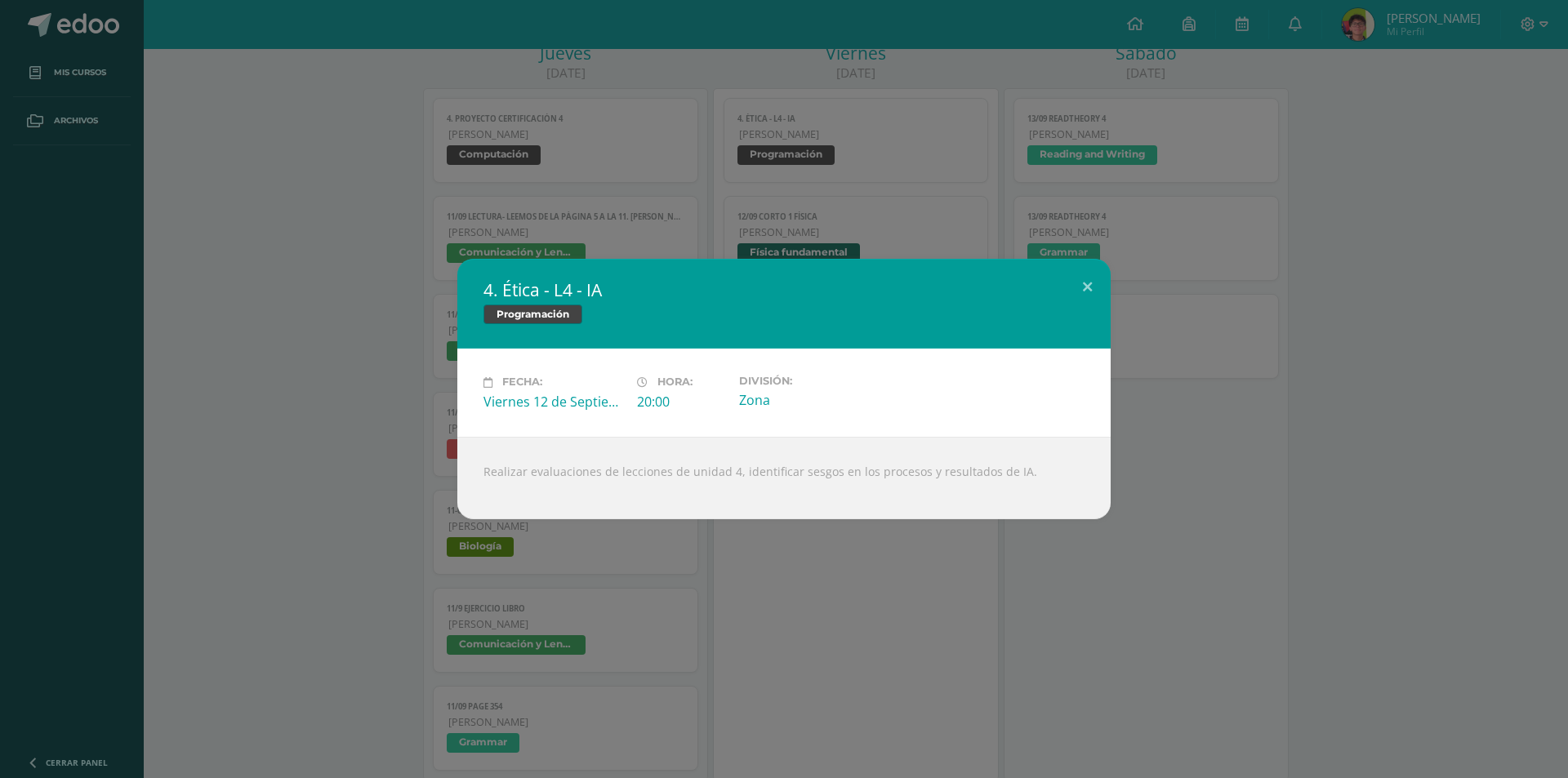
click at [836, 120] on div "4. Ética - L4 - IA Programación Fecha: Viernes 12 de Septiembre Hora: 20:00 Div…" at bounding box center [784, 389] width 1568 height 778
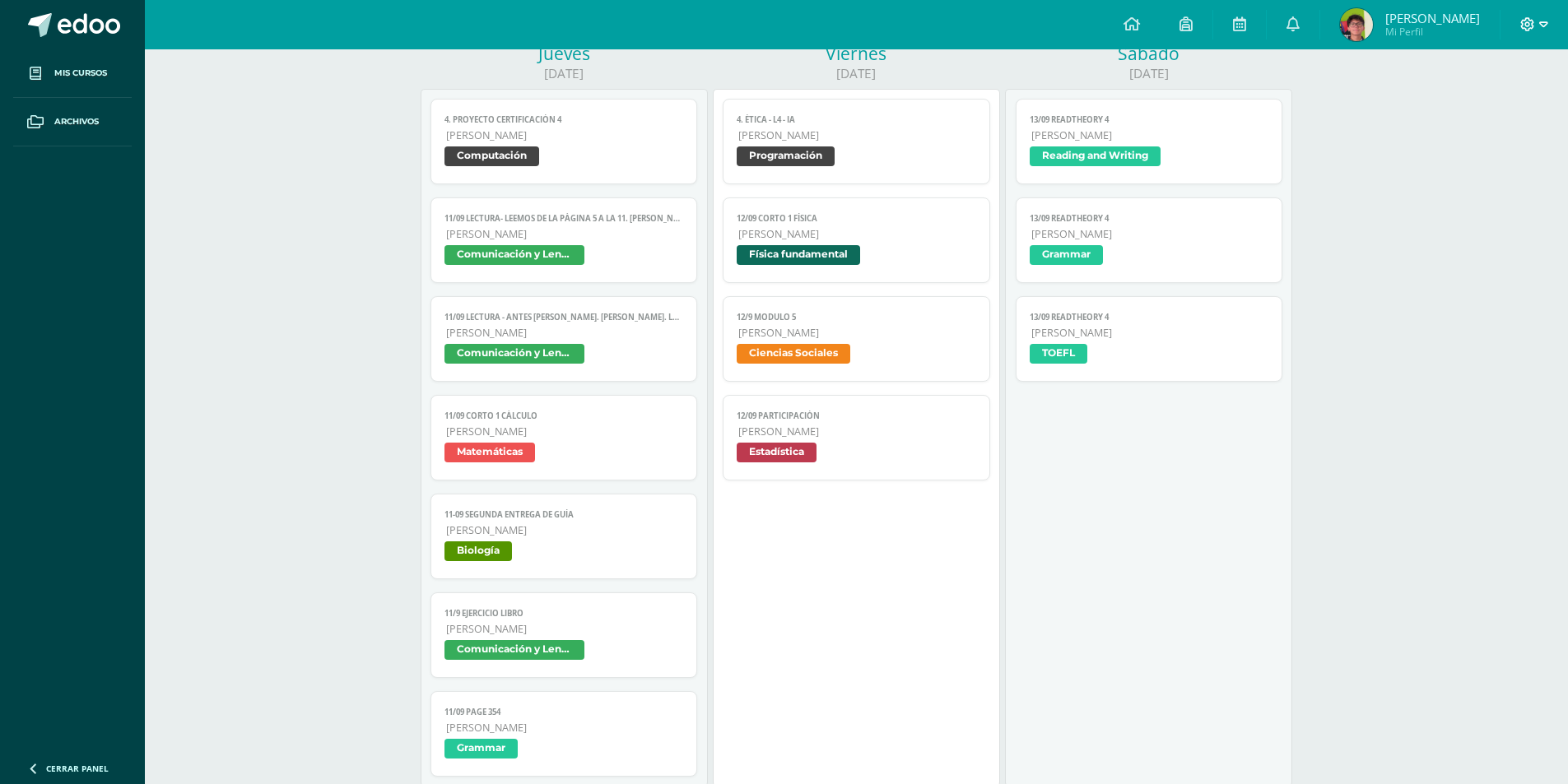
click at [1539, 20] on icon at bounding box center [1543, 25] width 9 height 15
click at [1484, 113] on span "Cerrar sesión" at bounding box center [1491, 113] width 74 height 16
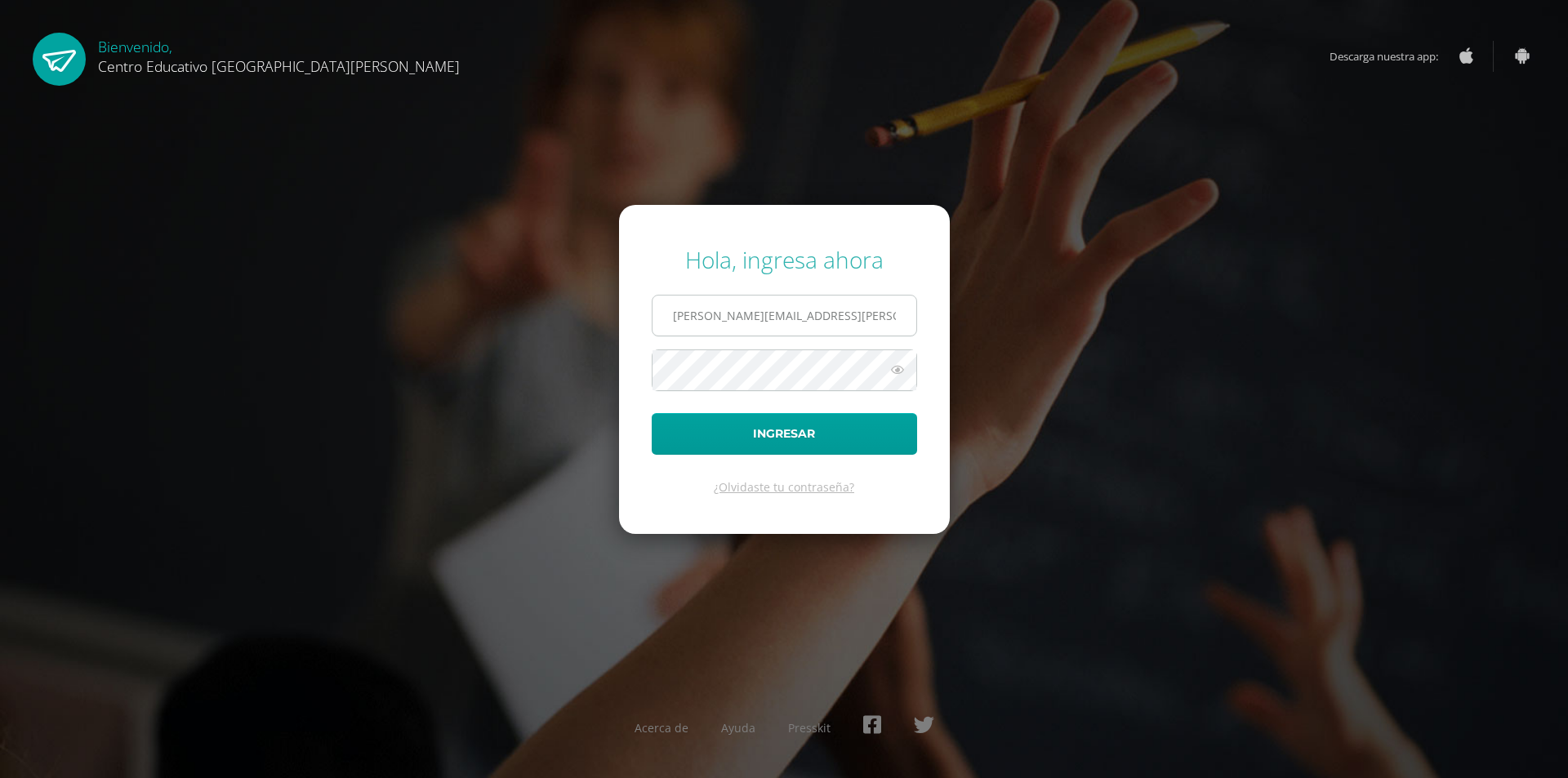
click at [744, 321] on input "byron.morales@centroeducativoelvalle.edu.gt" at bounding box center [784, 316] width 264 height 40
type input "carlos.aldana@centroeducativoelvalle.edu.gt"
click at [651, 413] on button "Ingresar" at bounding box center [784, 434] width 265 height 42
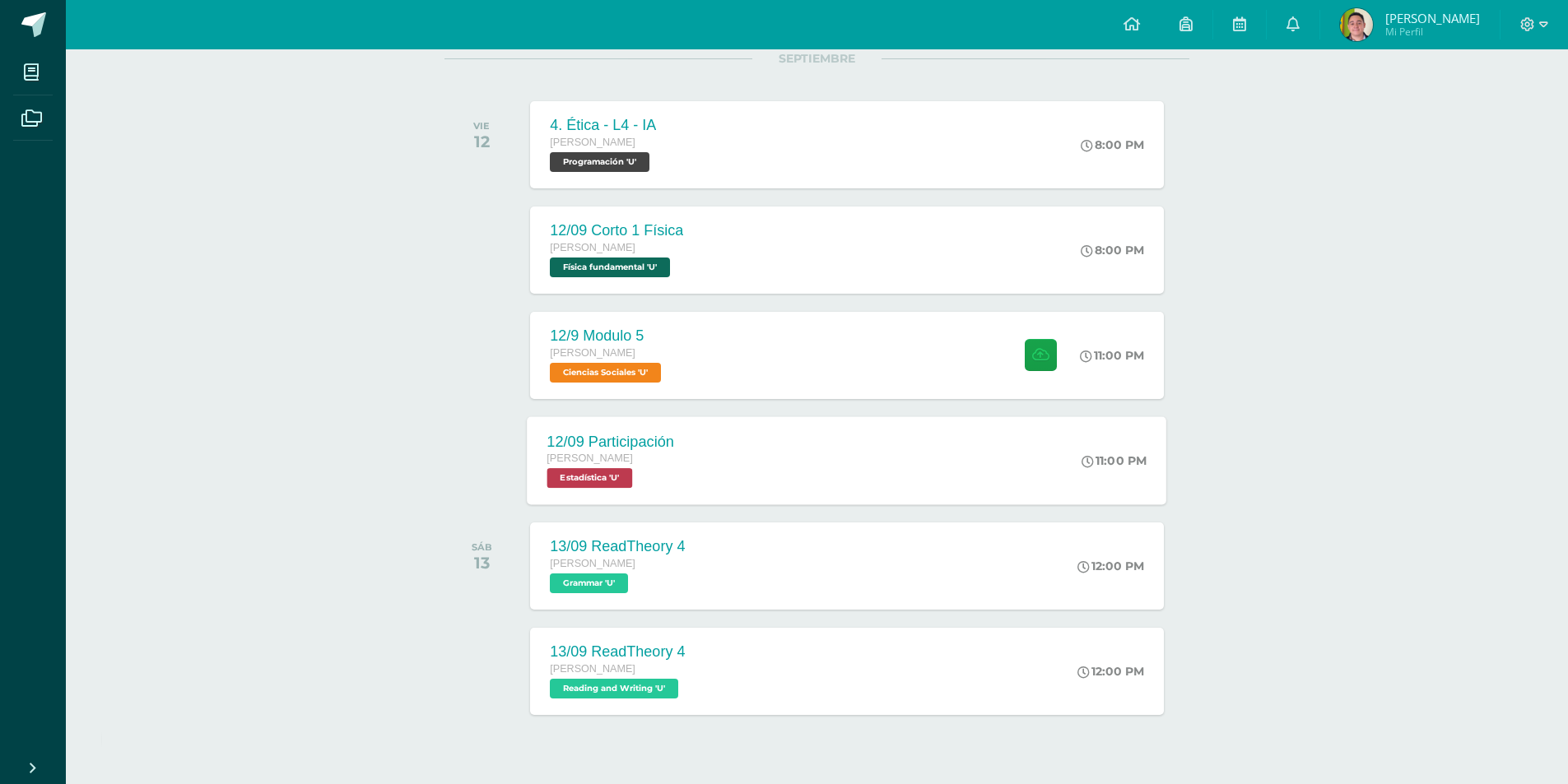
scroll to position [259, 0]
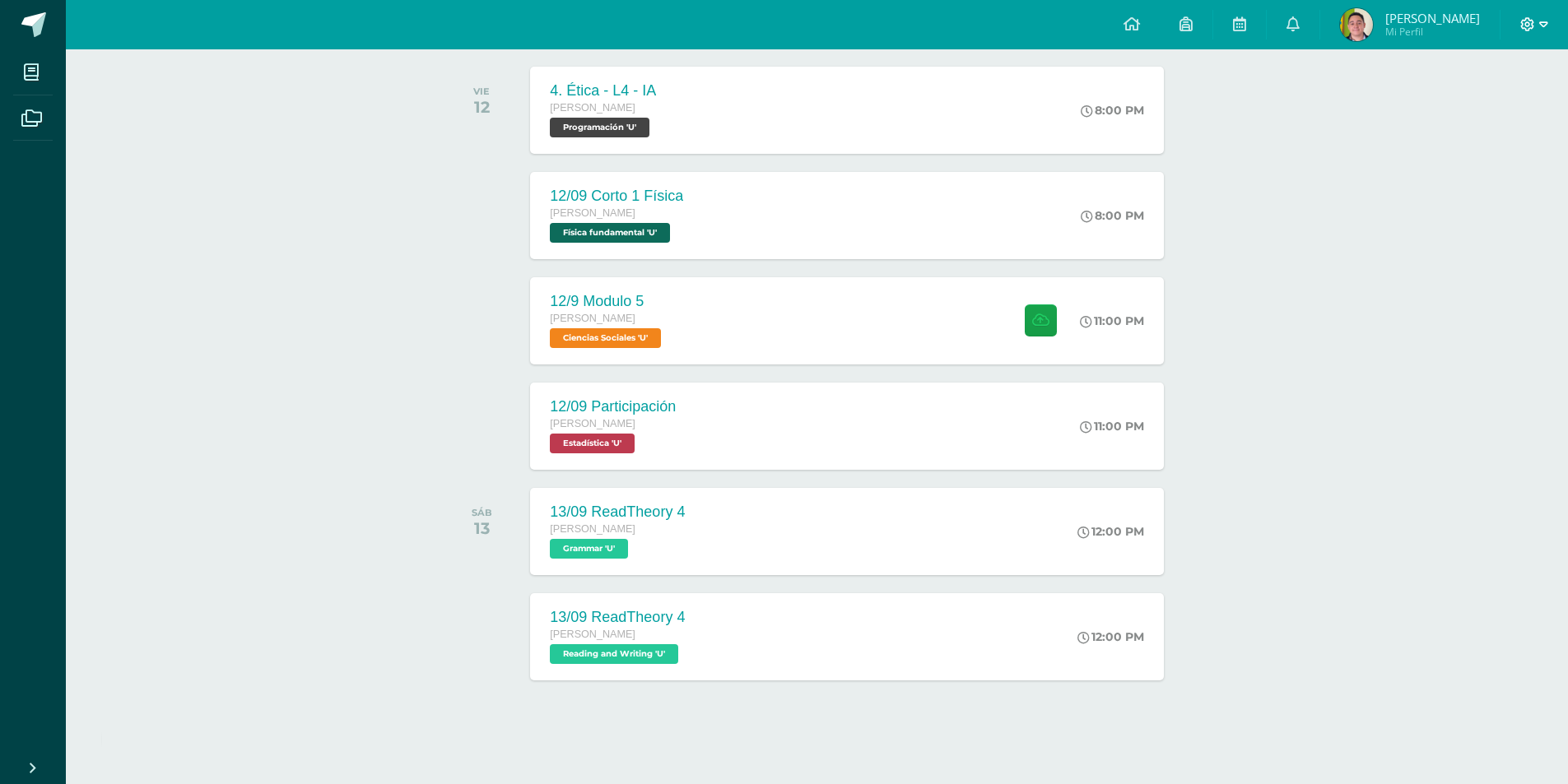
click at [1542, 22] on icon at bounding box center [1543, 24] width 9 height 6
click at [1451, 113] on link "Cerrar sesión" at bounding box center [1484, 112] width 130 height 24
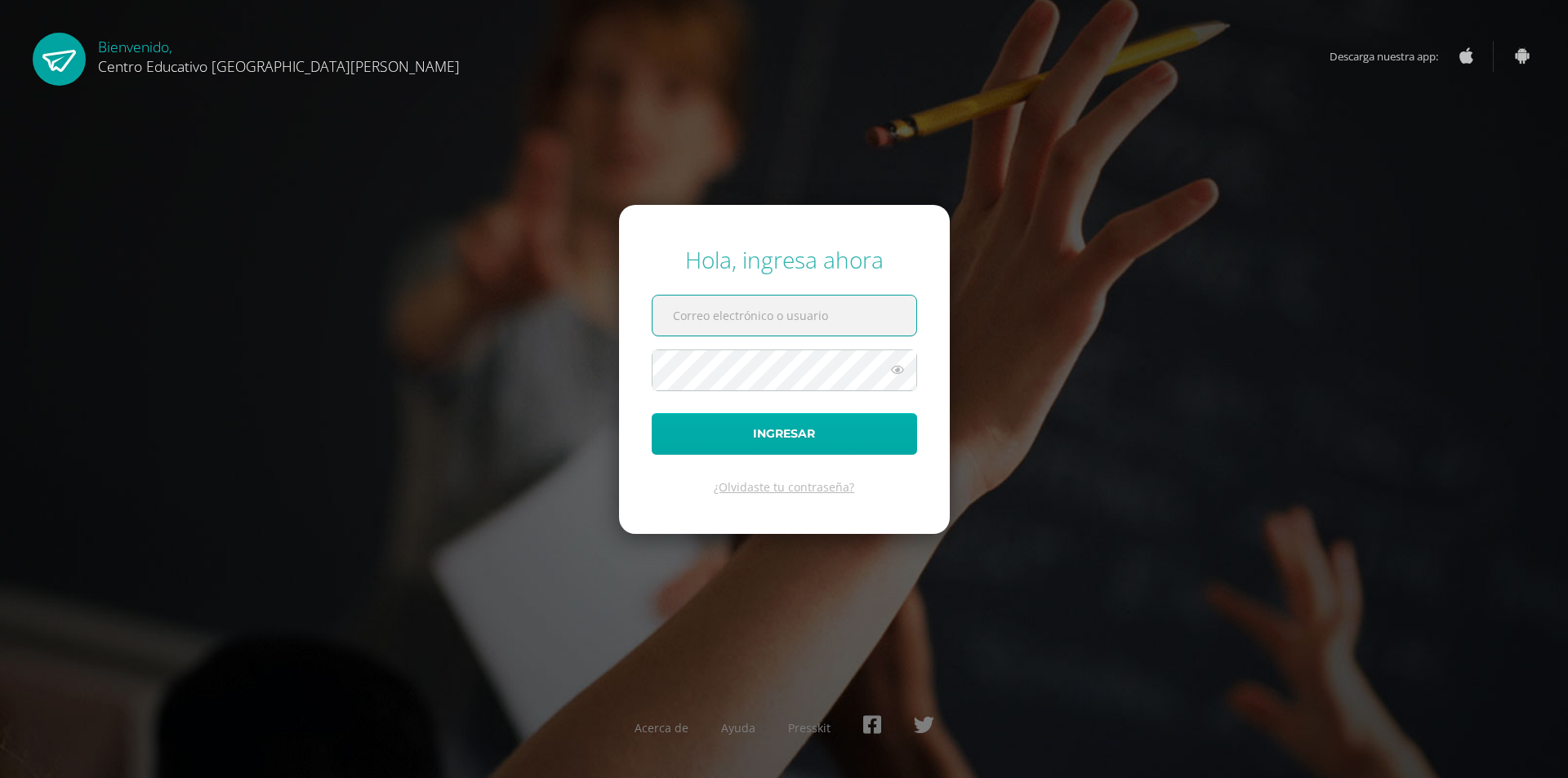
type input "[PERSON_NAME][EMAIL_ADDRESS][PERSON_NAME][DOMAIN_NAME][PERSON_NAME]"
click at [702, 442] on button "Ingresar" at bounding box center [784, 434] width 265 height 42
